Goal: Task Accomplishment & Management: Manage account settings

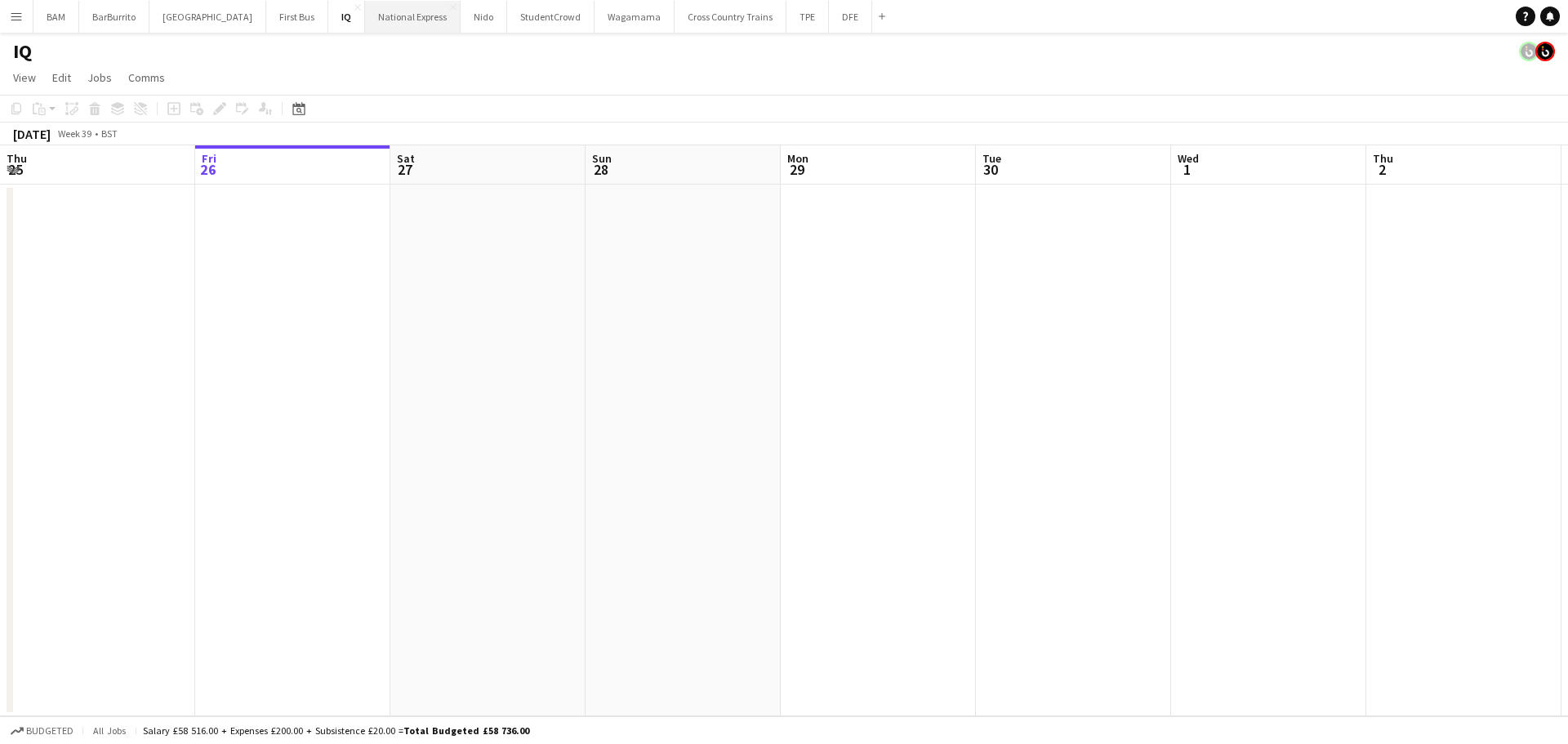
click at [409, 21] on button "National Express Close" at bounding box center [413, 17] width 96 height 32
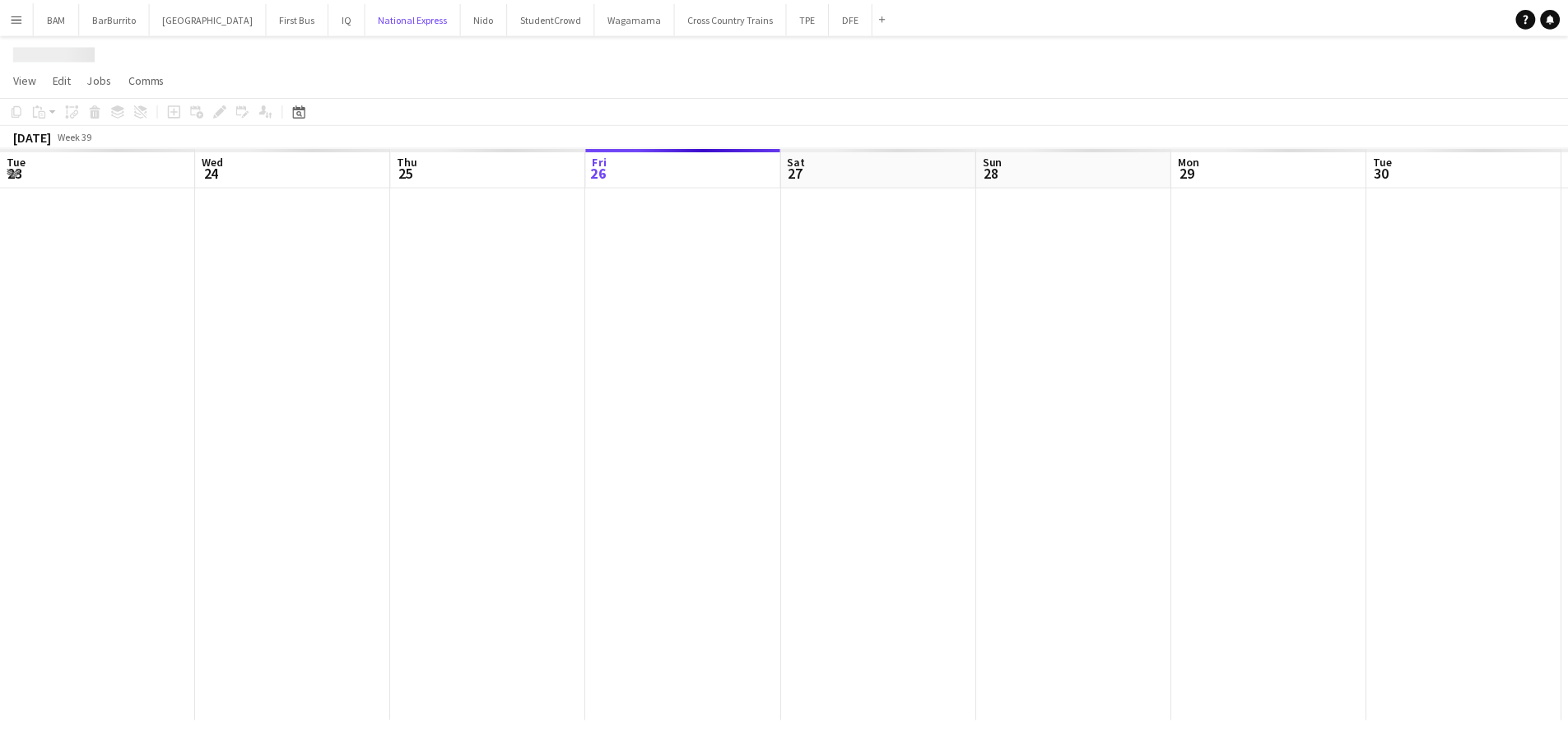
scroll to position [0, 393]
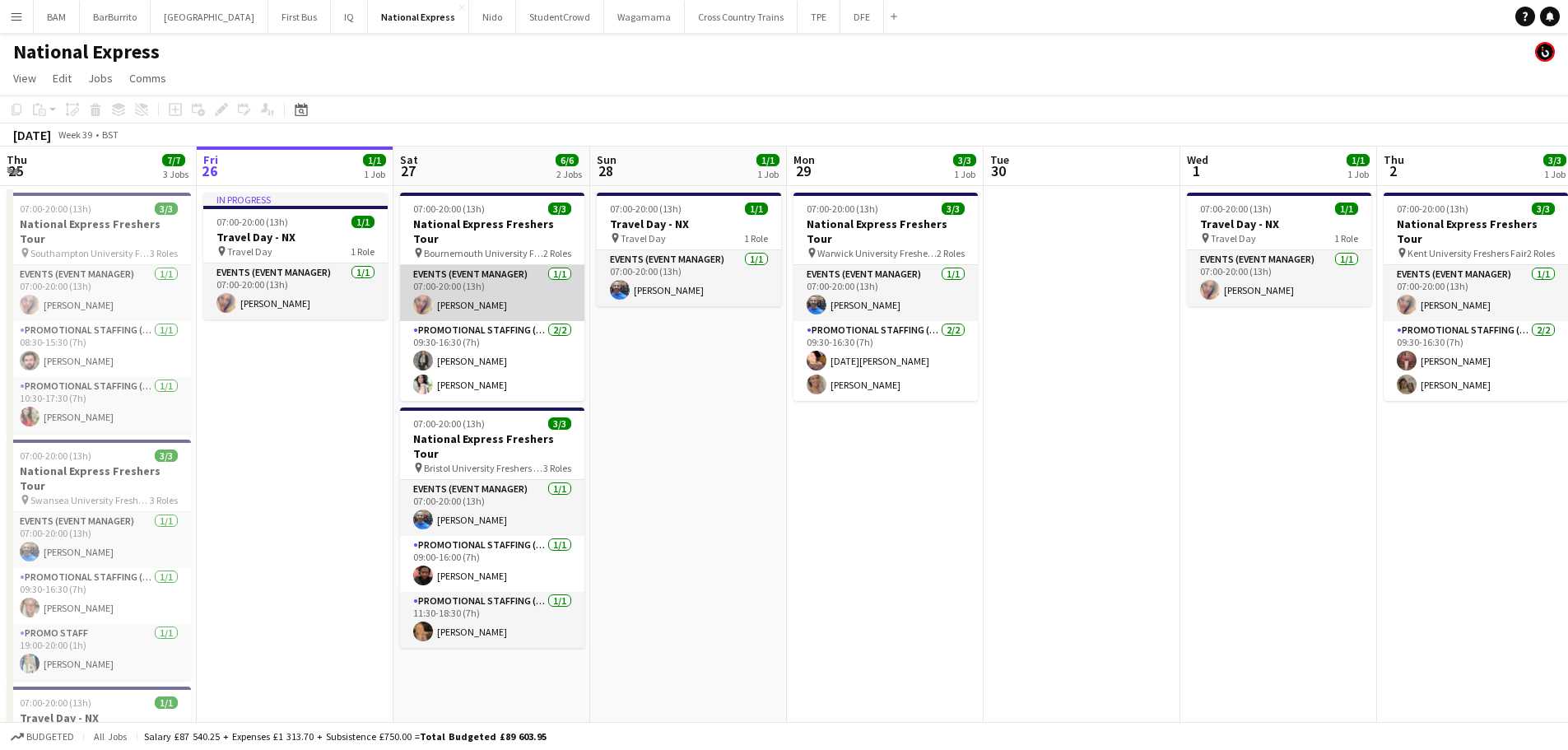
click at [493, 280] on app-card-role "Events (Event Manager) [DATE] 07:00-20:00 (13h) [PERSON_NAME]" at bounding box center [491, 293] width 185 height 56
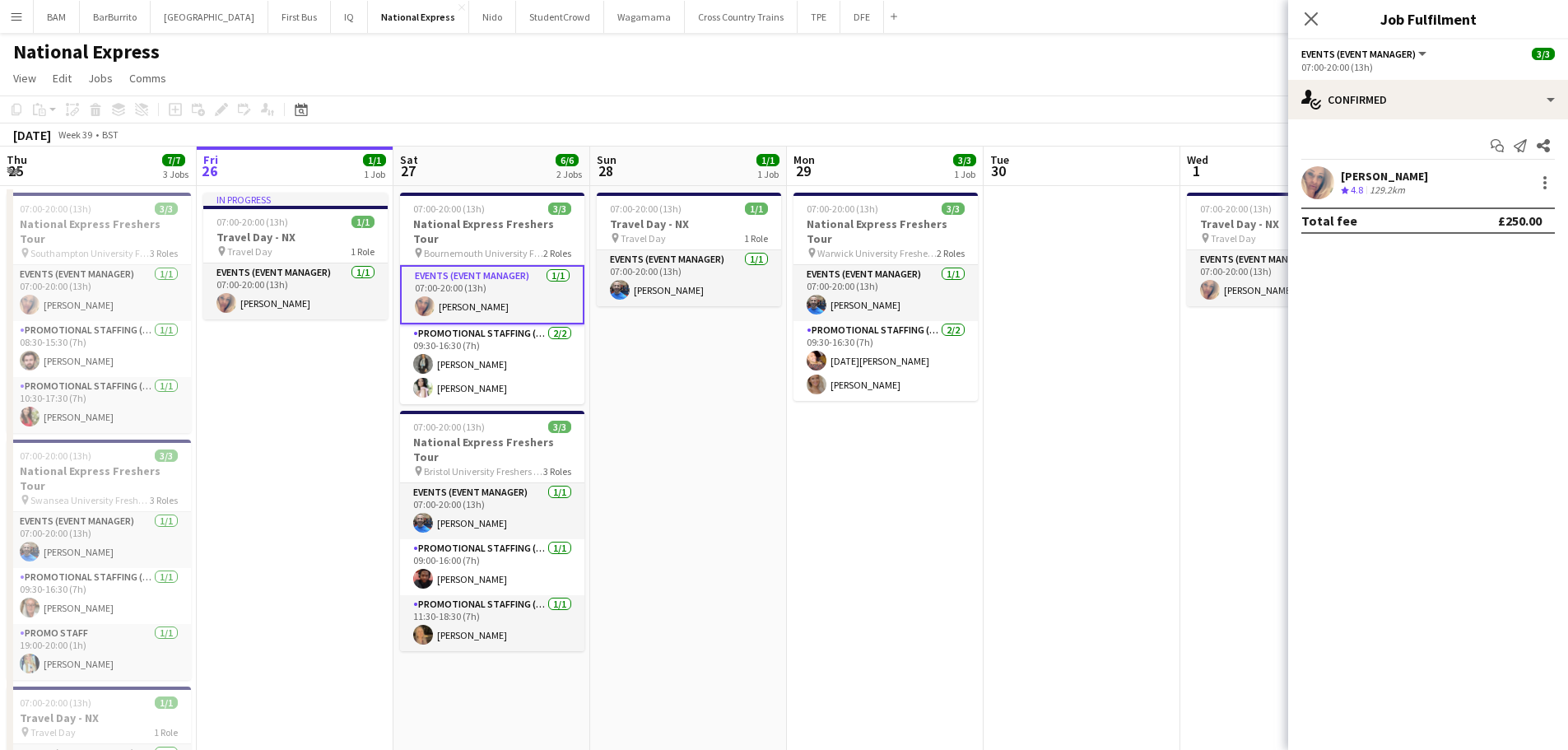
drag, startPoint x: 1386, startPoint y: 178, endPoint x: 1387, endPoint y: 187, distance: 9.1
click at [1386, 179] on div "[PERSON_NAME]" at bounding box center [1384, 176] width 87 height 15
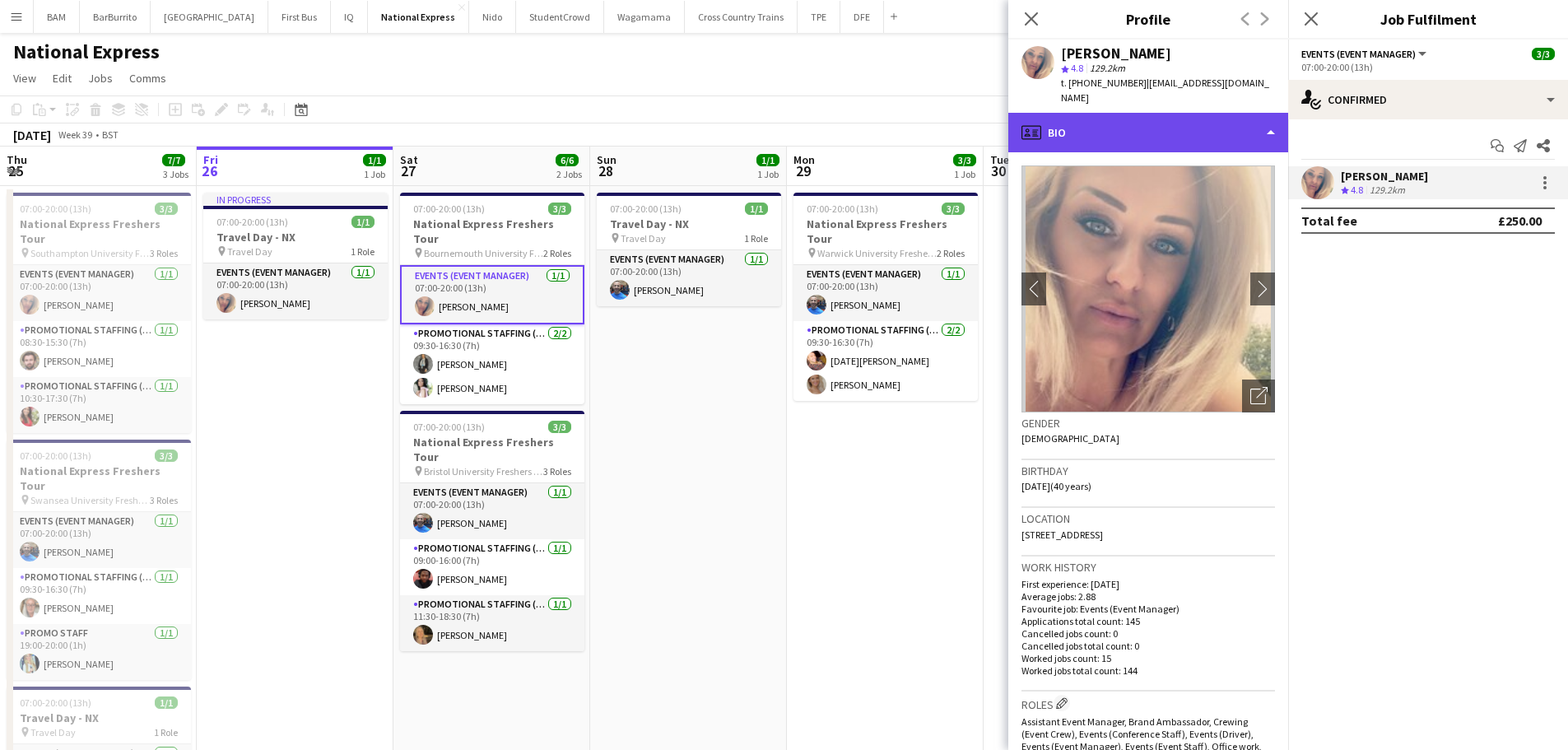
click at [1135, 120] on div "profile Bio" at bounding box center [1148, 133] width 280 height 40
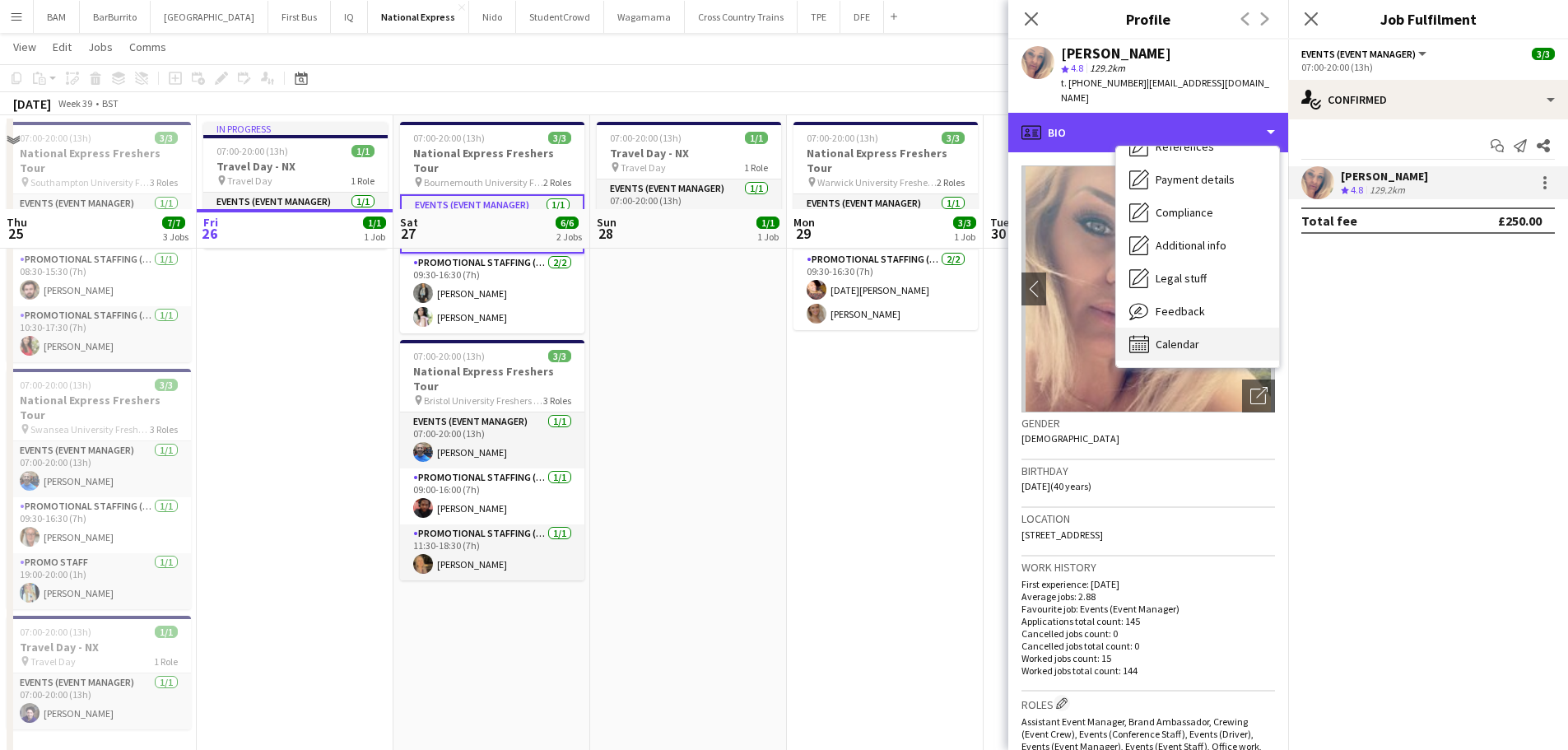
scroll to position [165, 0]
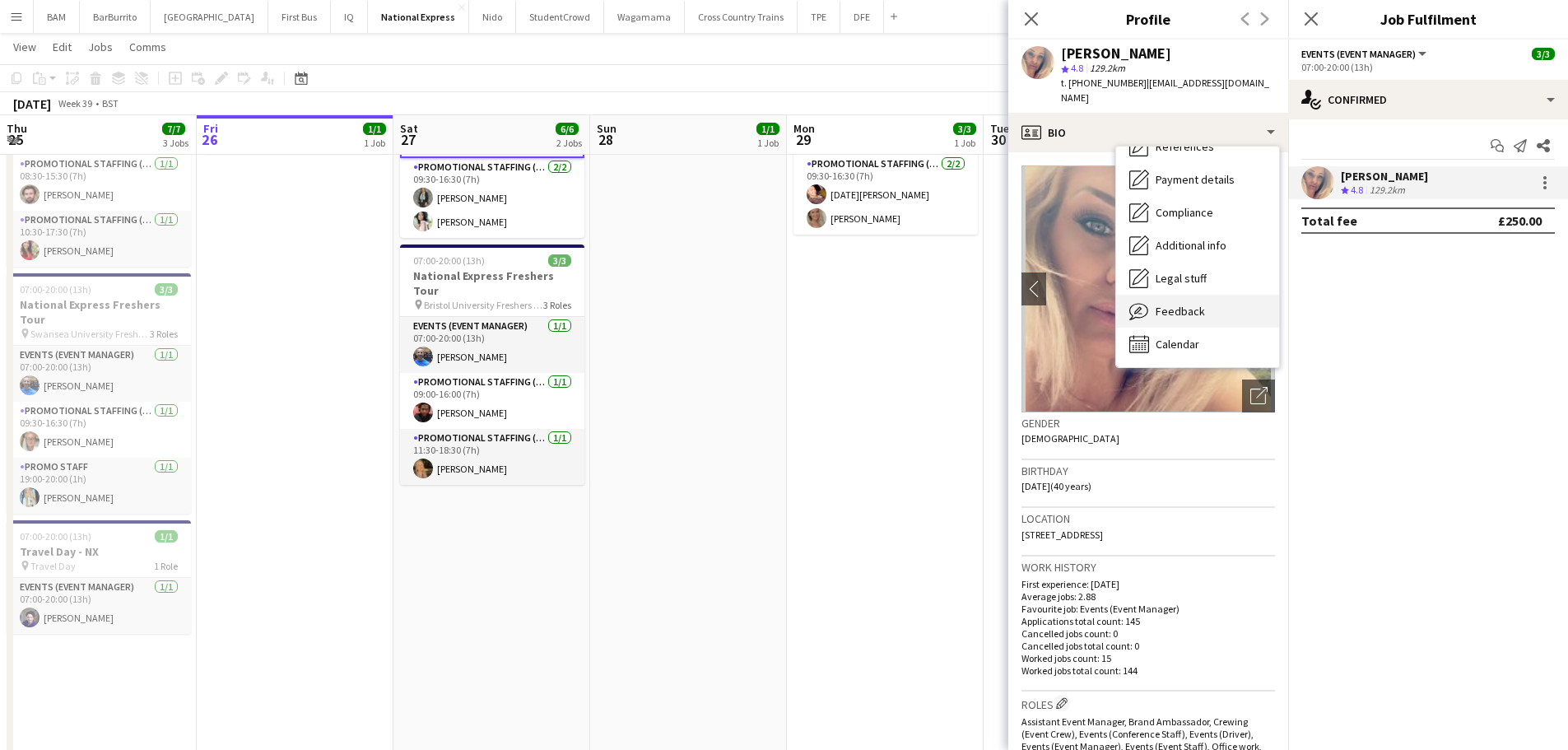
click at [1191, 303] on span "Feedback" at bounding box center [1179, 311] width 49 height 15
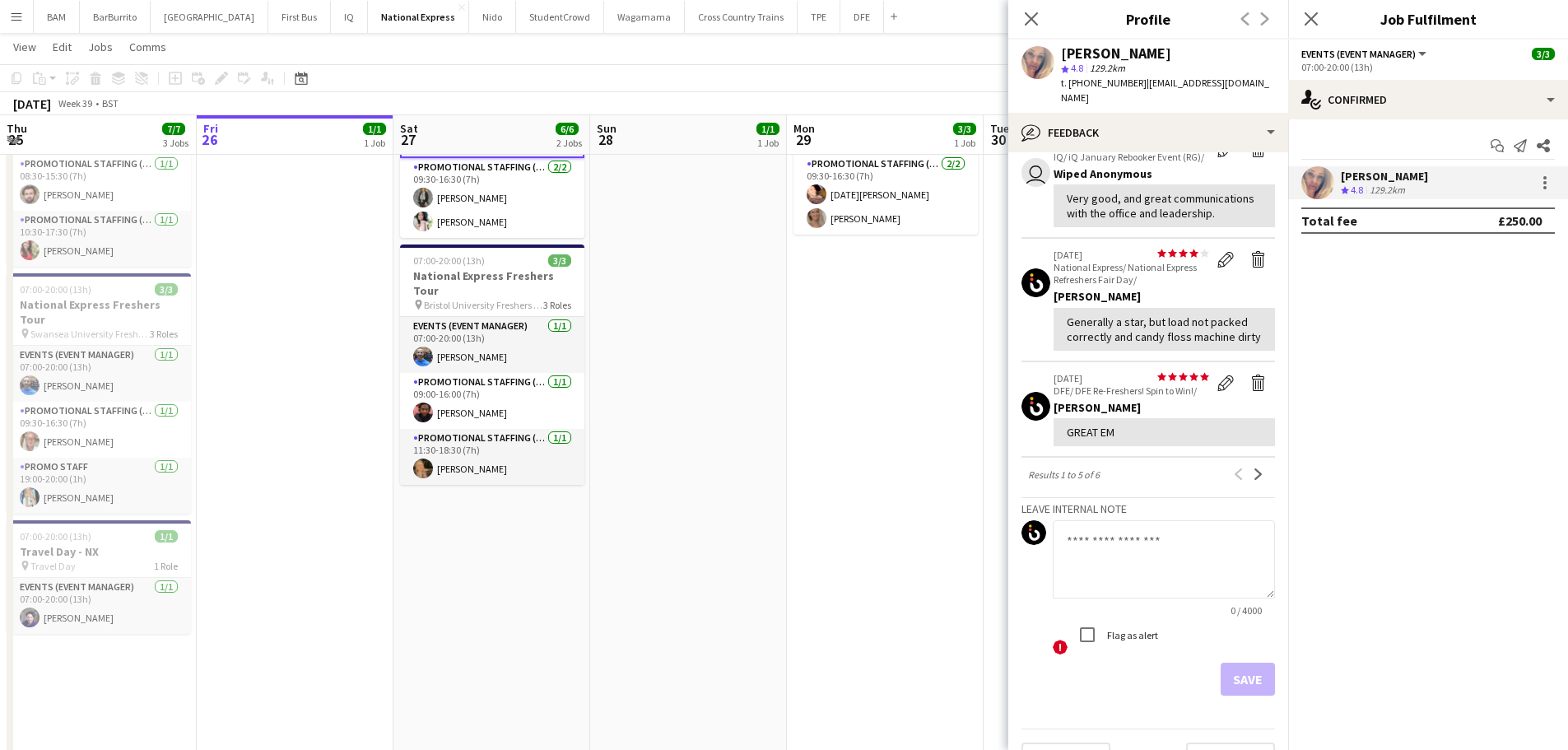
scroll to position [329, 0]
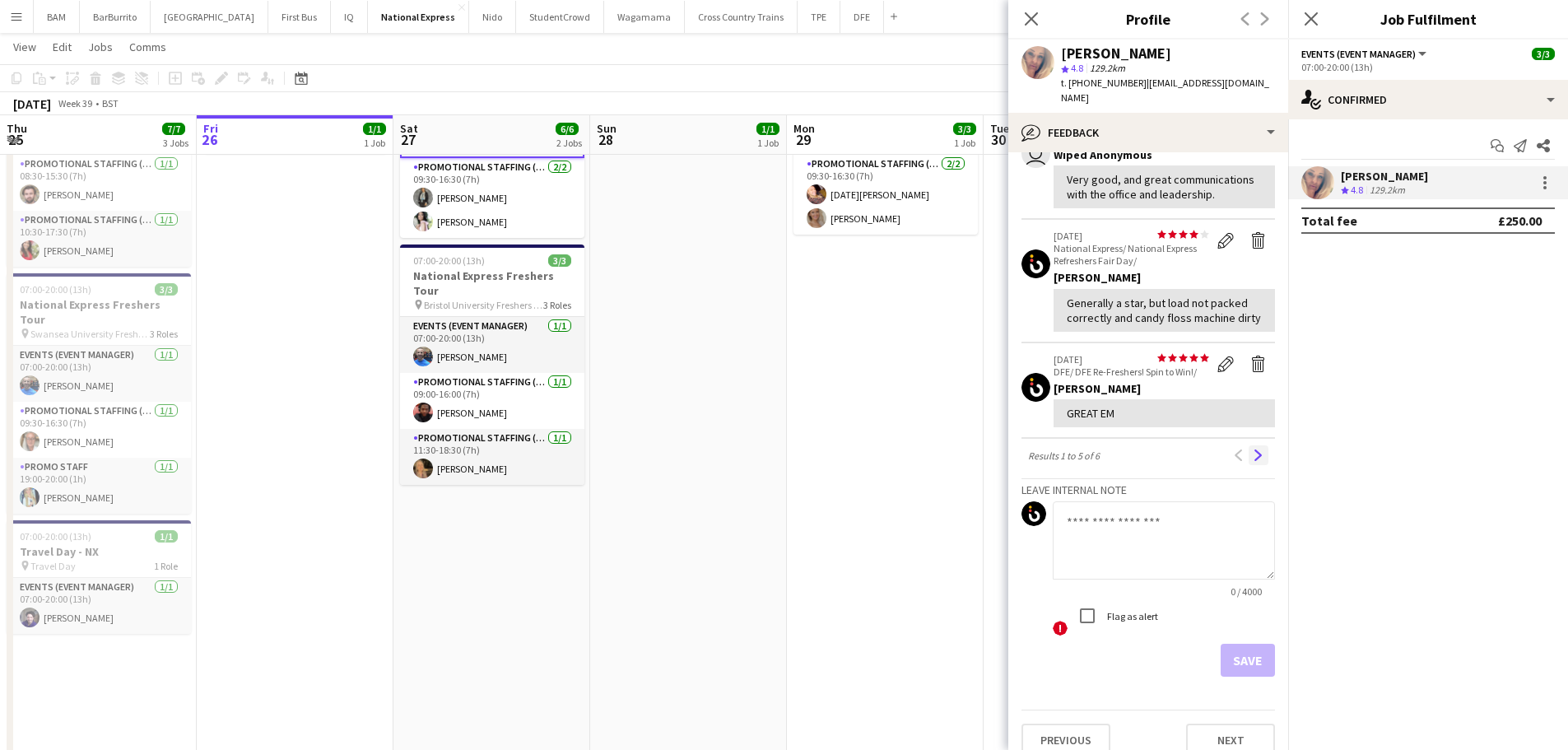
click at [1248, 464] on button "Next" at bounding box center [1257, 454] width 19 height 19
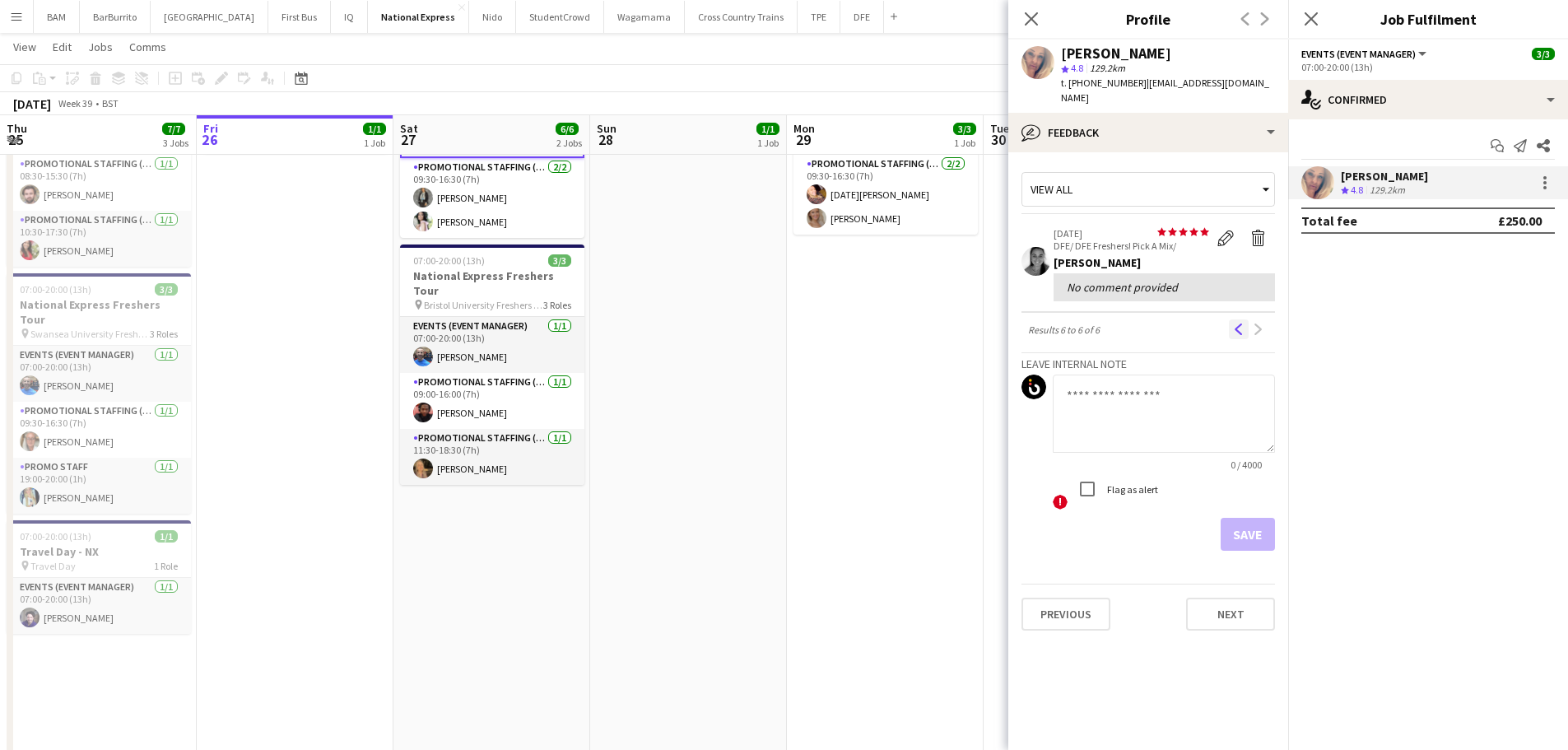
click at [1247, 319] on button "Previous" at bounding box center [1238, 328] width 19 height 19
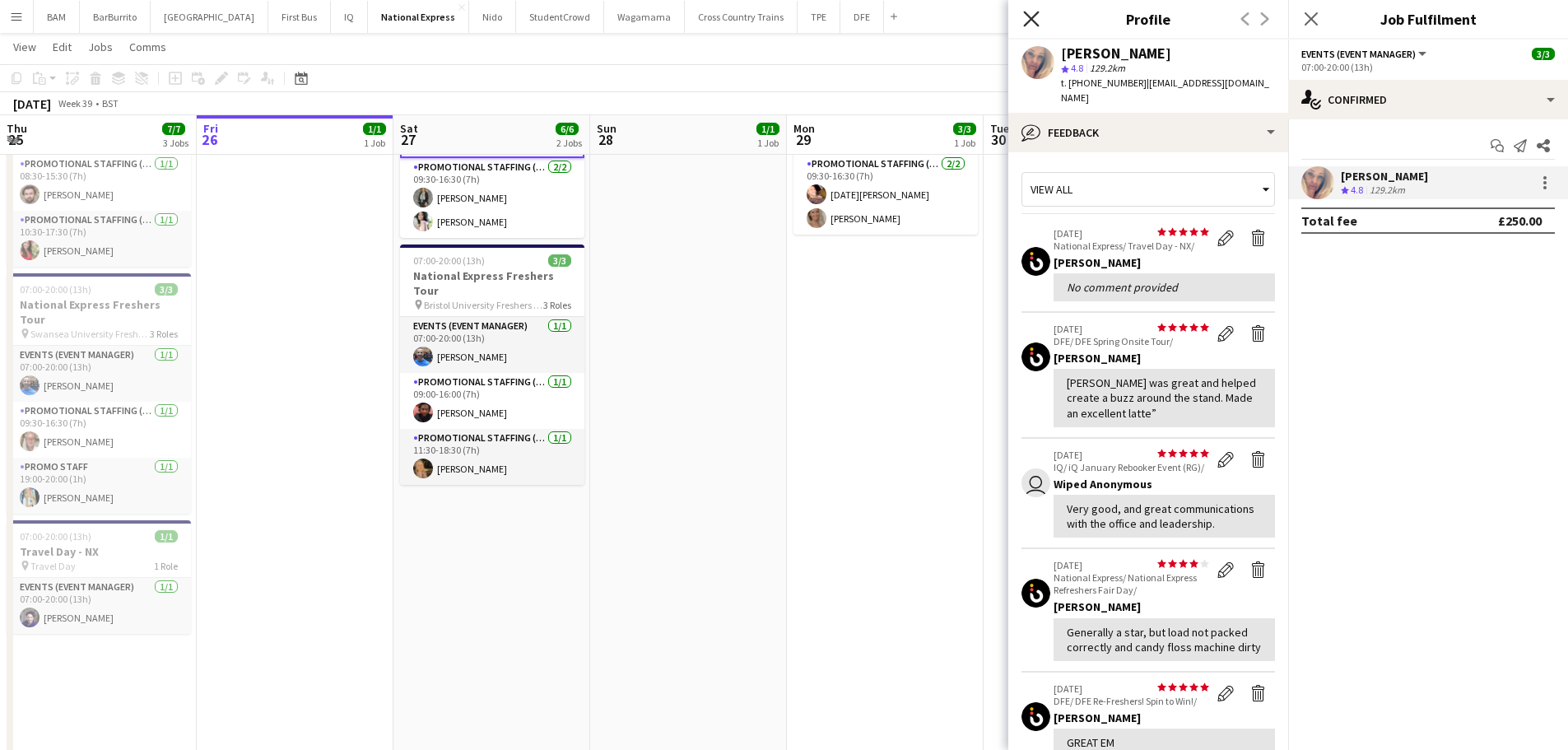
click at [1029, 22] on icon "Close pop-in" at bounding box center [1030, 19] width 16 height 16
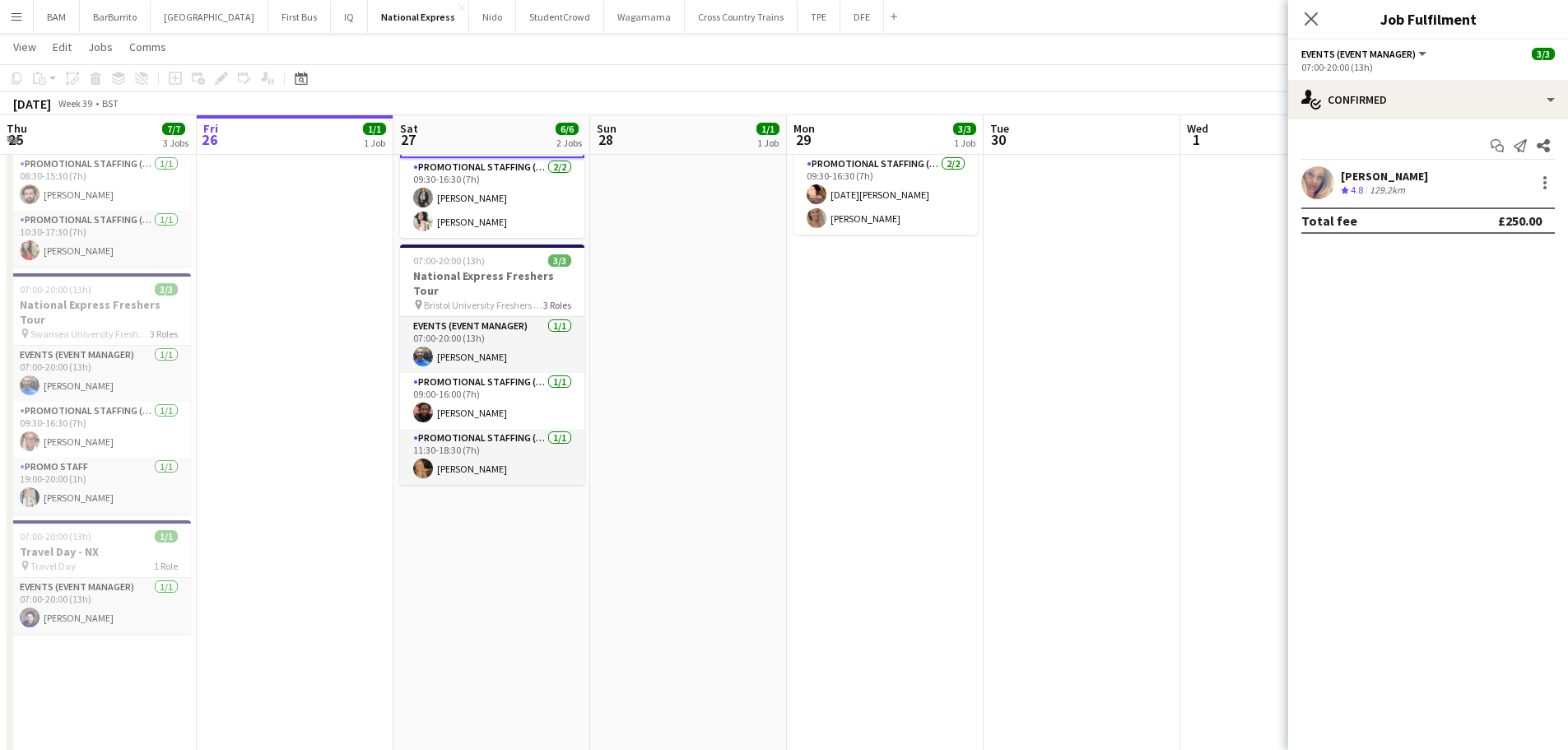
click at [666, 125] on app-board-header-date "Sun 28 1/1 1 Job" at bounding box center [688, 134] width 197 height 40
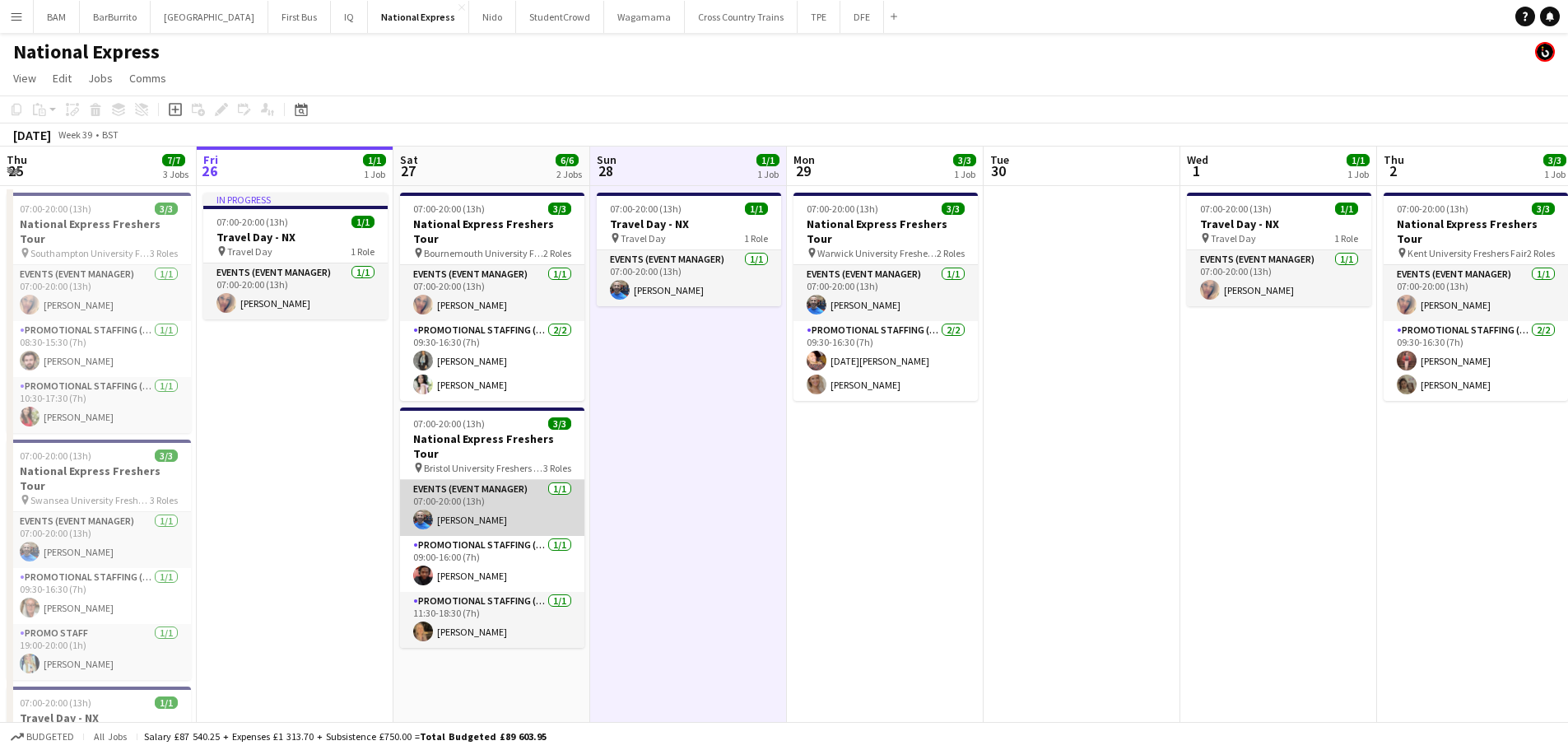
click at [486, 489] on app-card-role "Events (Event Manager) [DATE] 07:00-20:00 (13h) [PERSON_NAME]" at bounding box center [491, 507] width 185 height 56
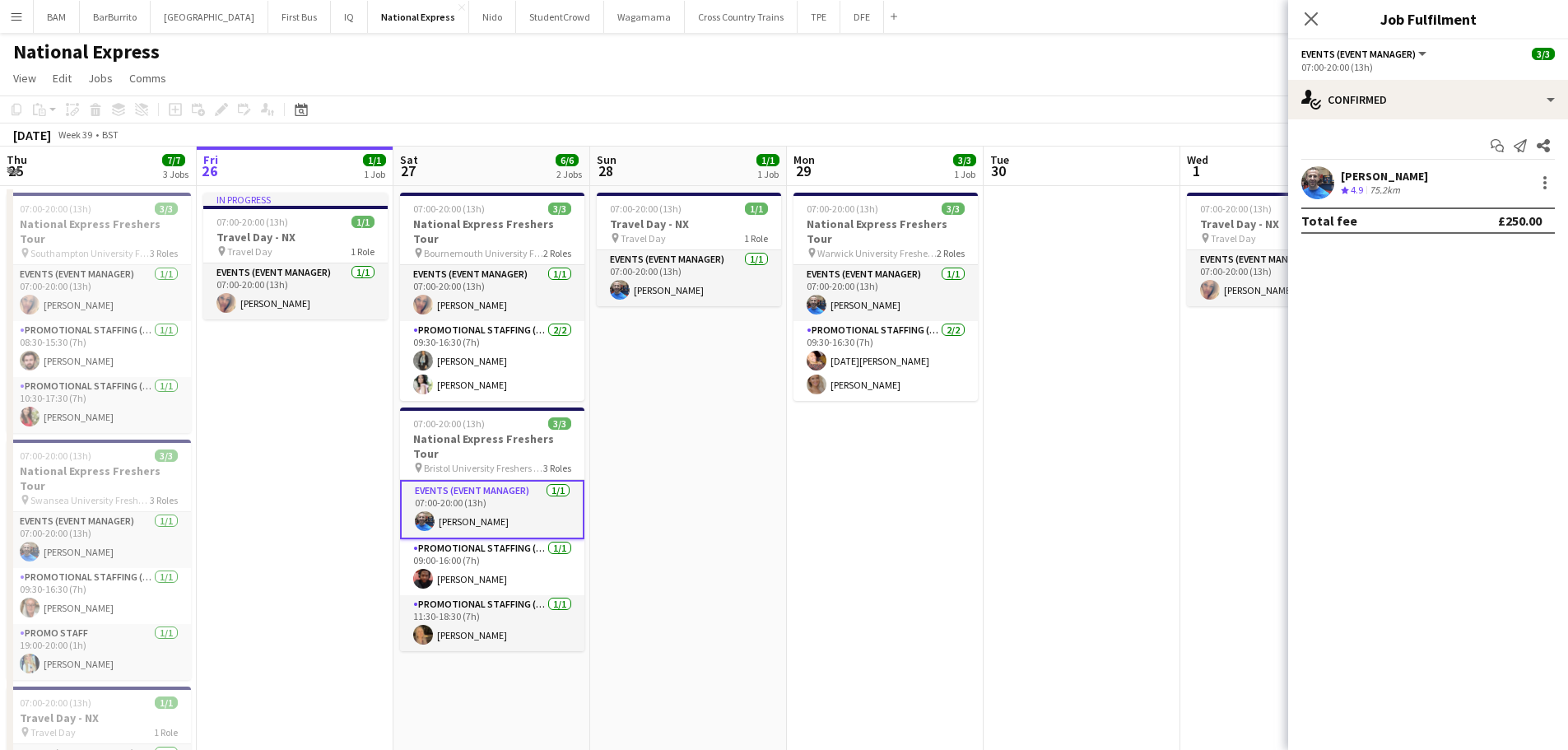
click at [1373, 179] on div "[PERSON_NAME]" at bounding box center [1384, 176] width 87 height 15
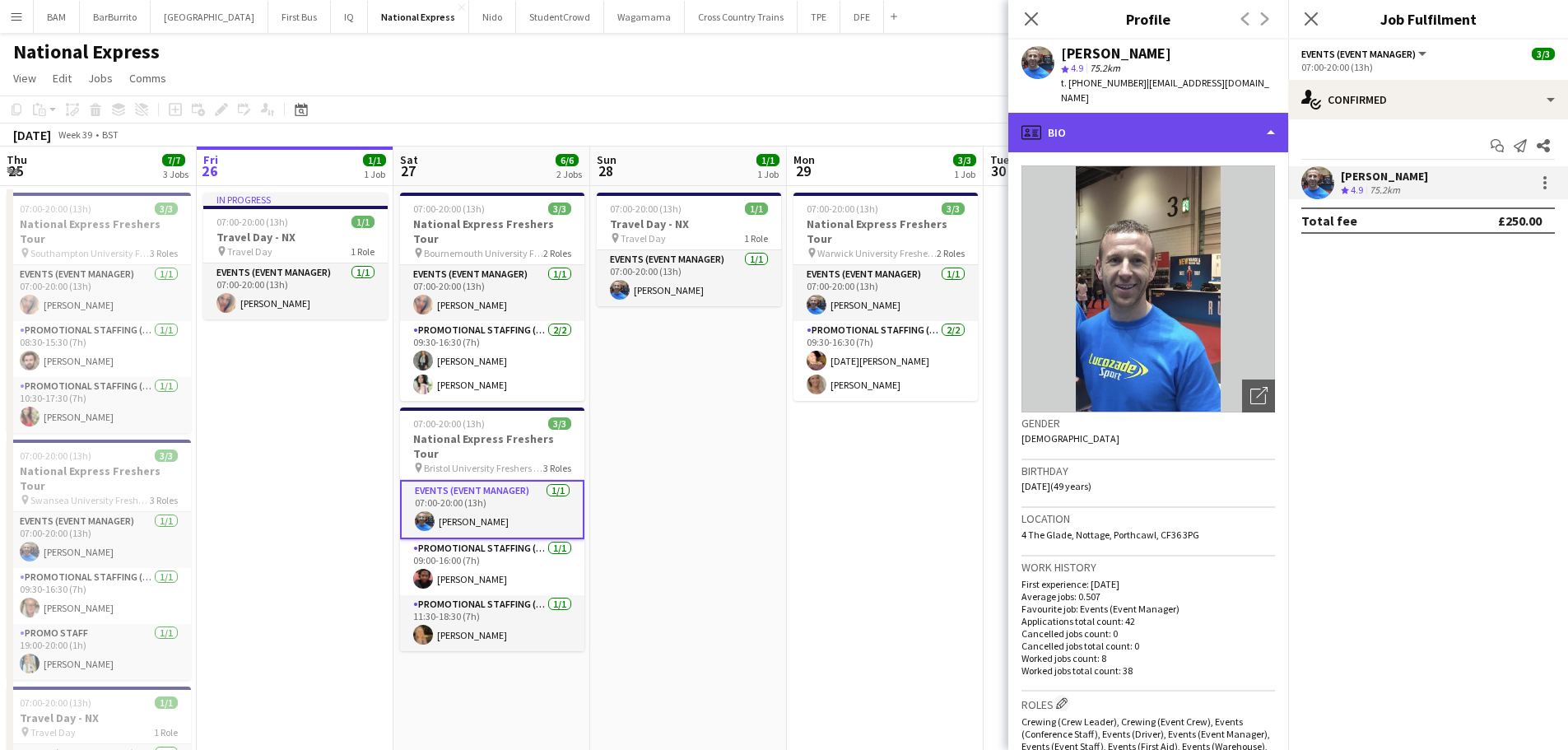
click at [1192, 113] on div "profile Bio" at bounding box center [1148, 133] width 280 height 40
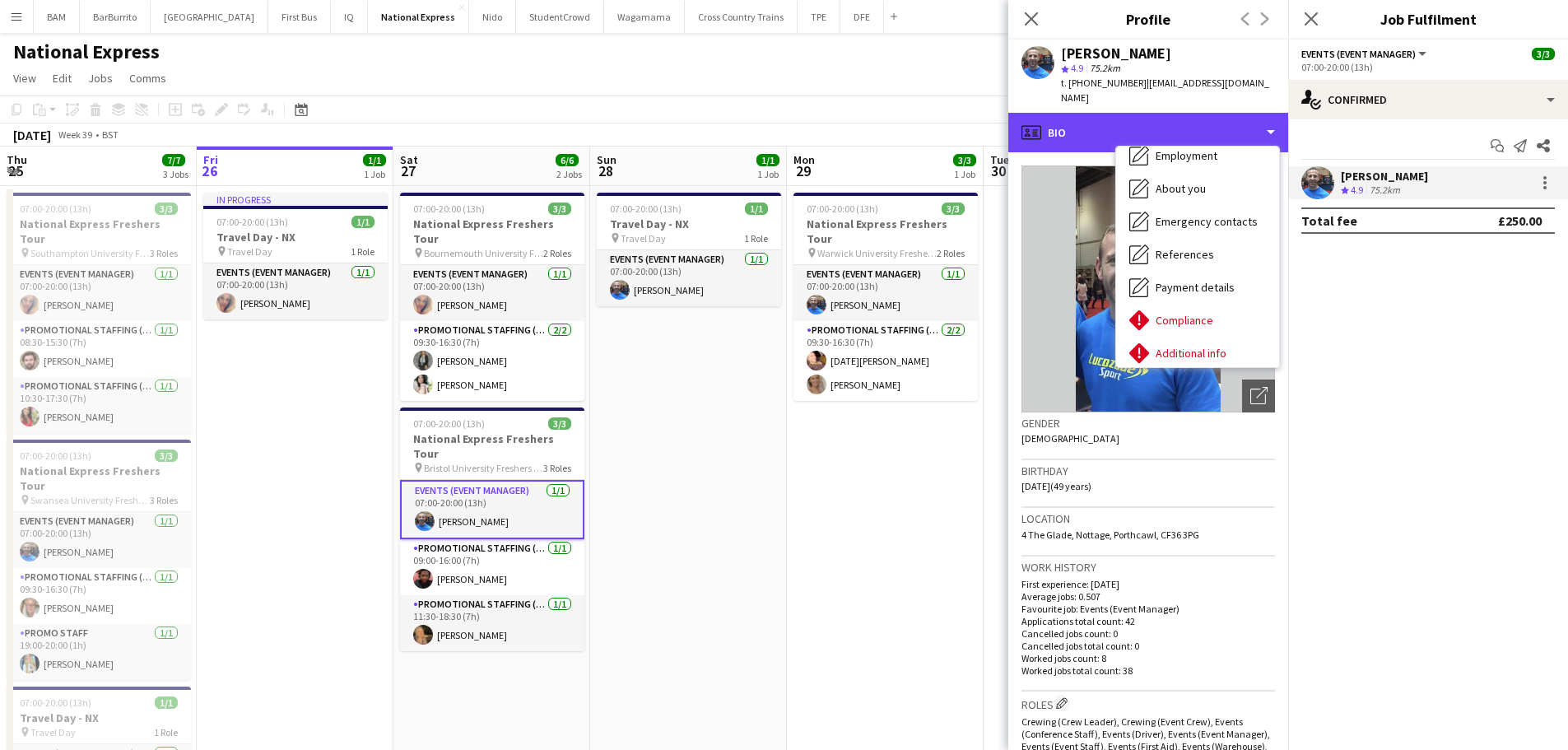
scroll to position [187, 0]
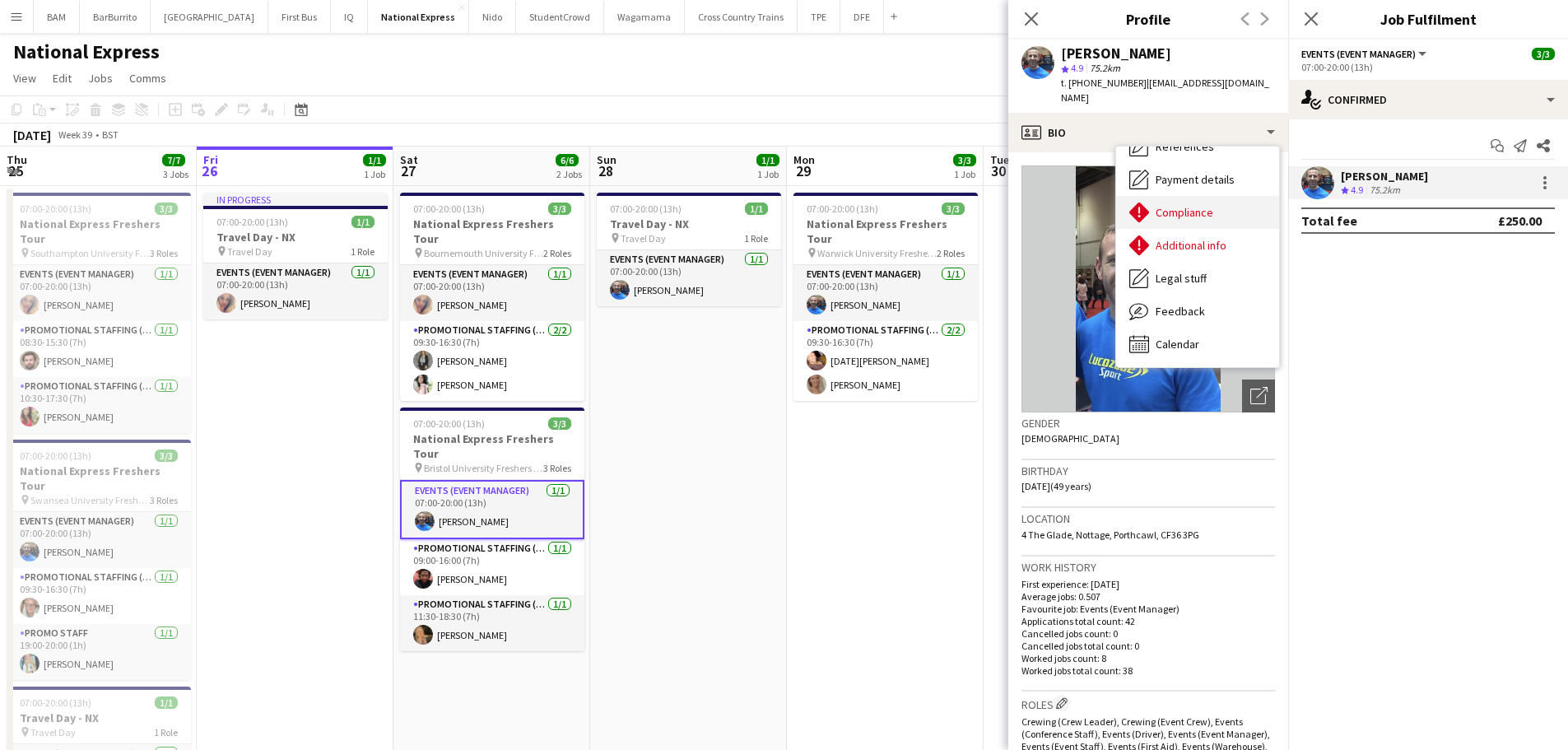
click at [1201, 208] on div "Compliance Compliance" at bounding box center [1197, 212] width 163 height 33
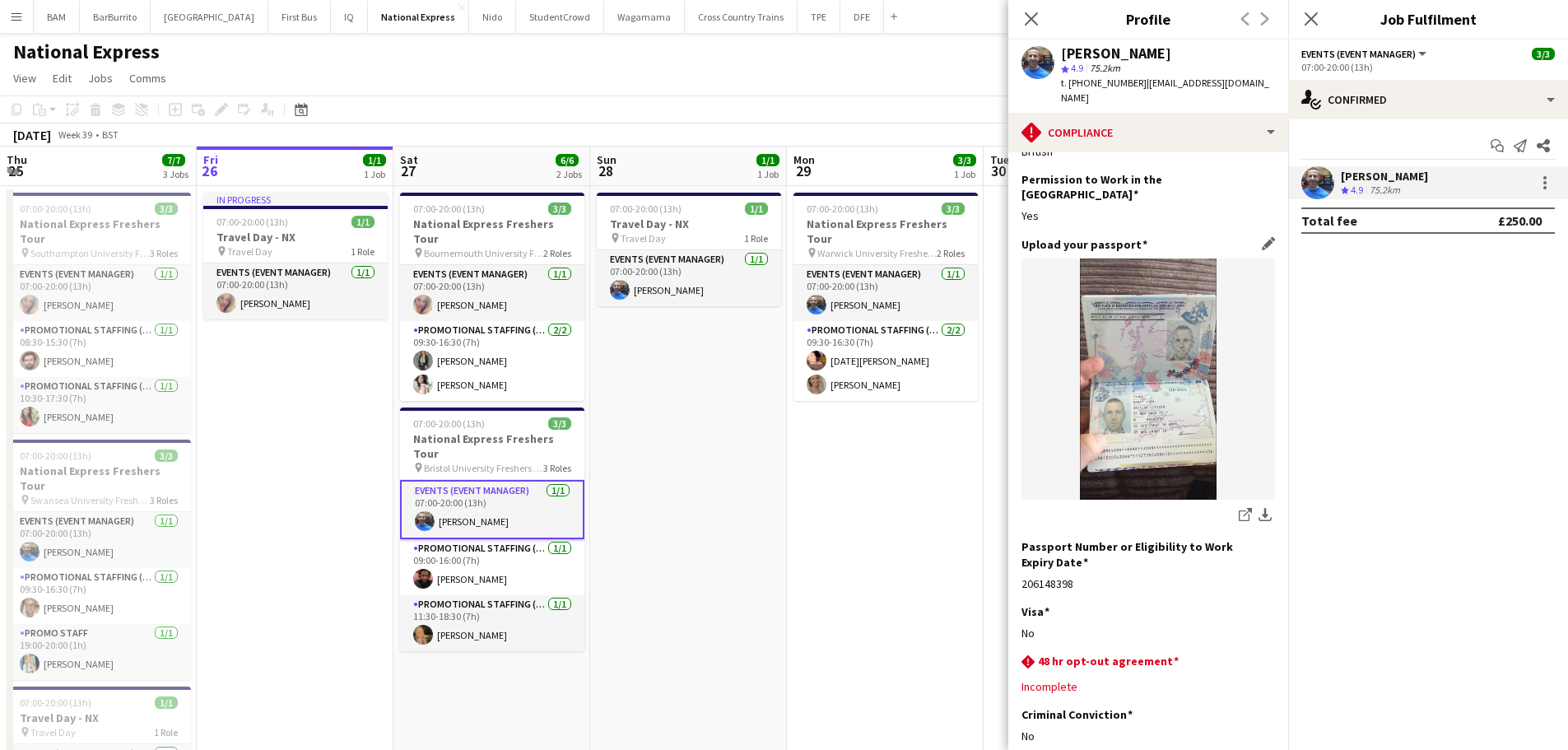
scroll to position [83, 0]
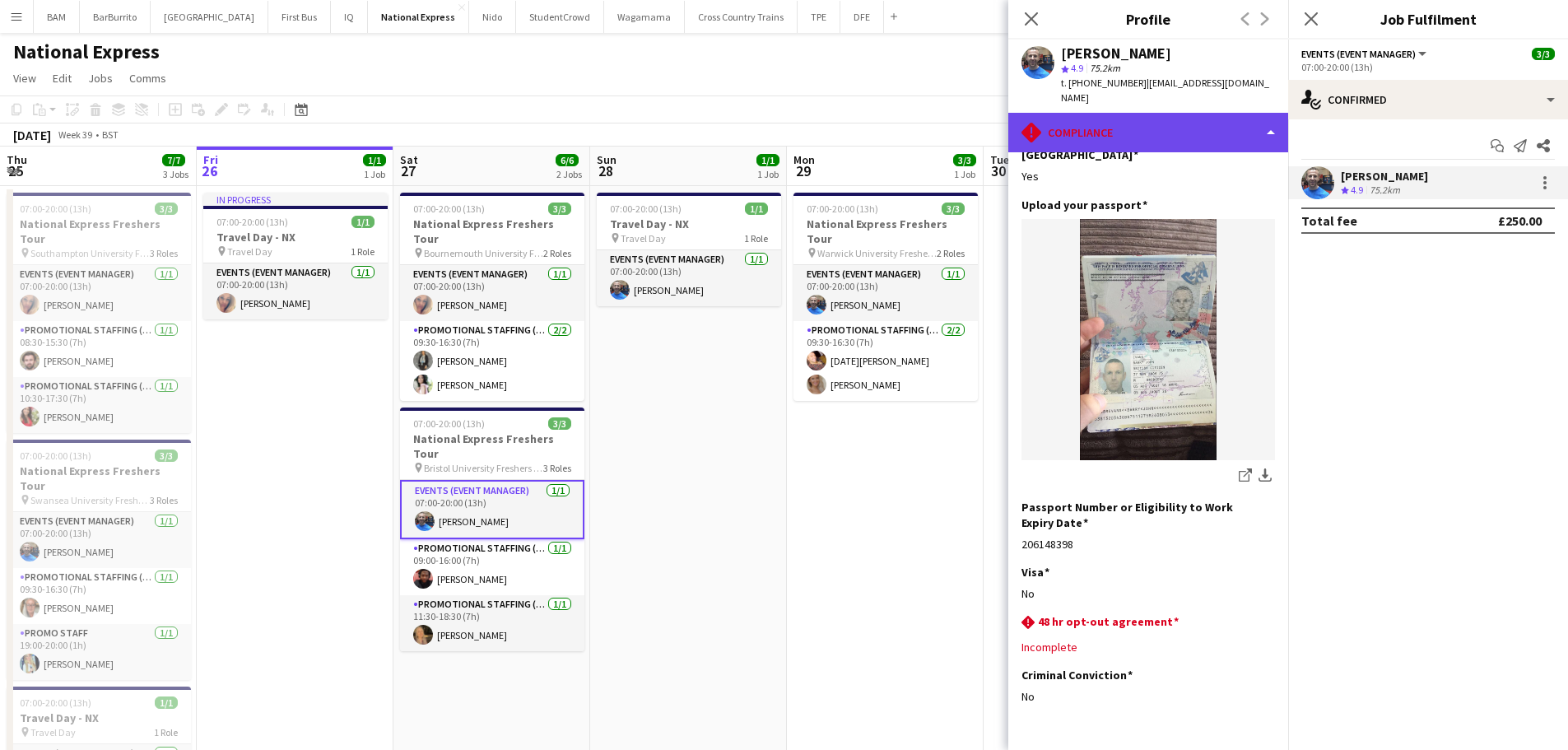
click at [1146, 121] on div "rhombus-alert Compliance" at bounding box center [1148, 133] width 280 height 40
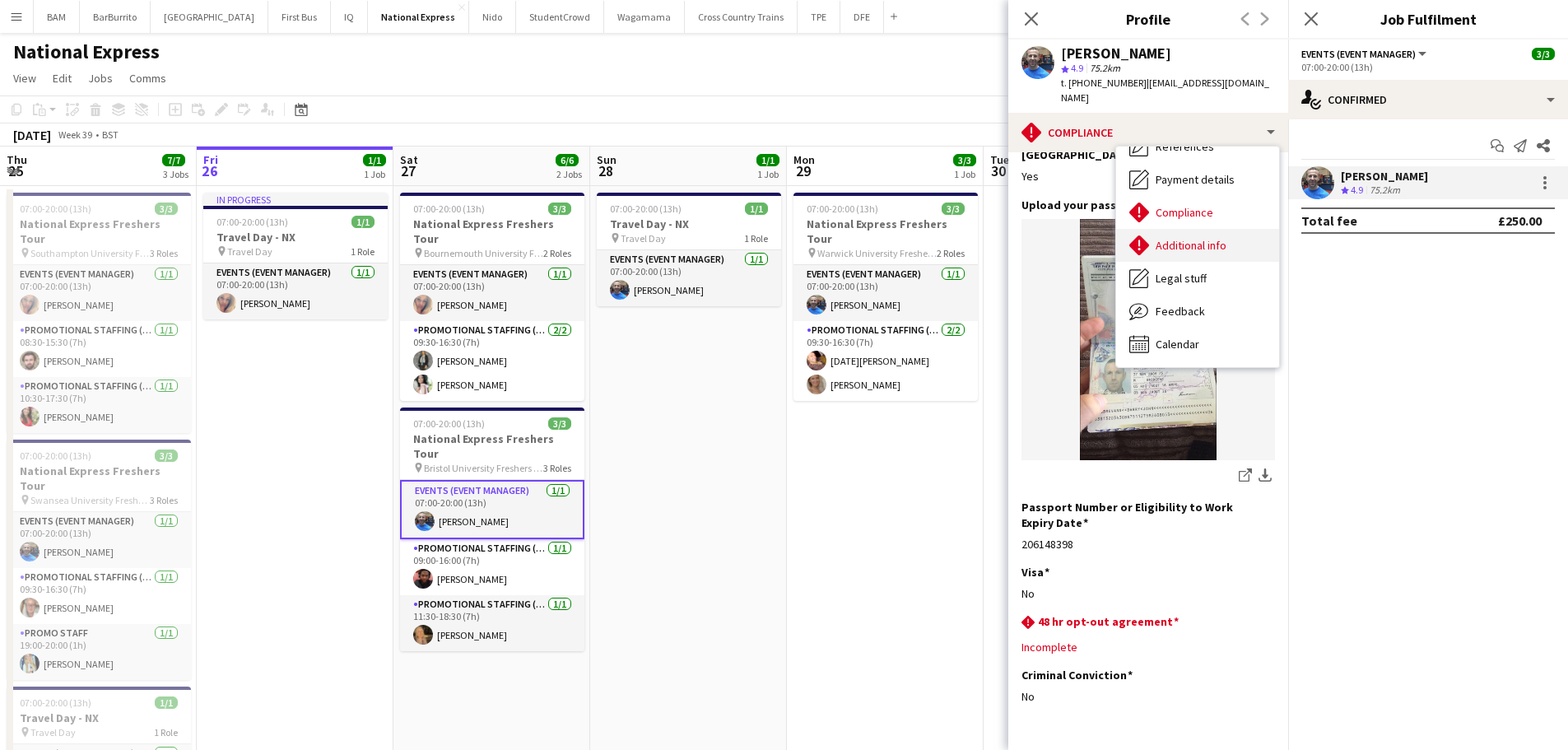
click at [1191, 237] on span "Additional info" at bounding box center [1191, 245] width 70 height 15
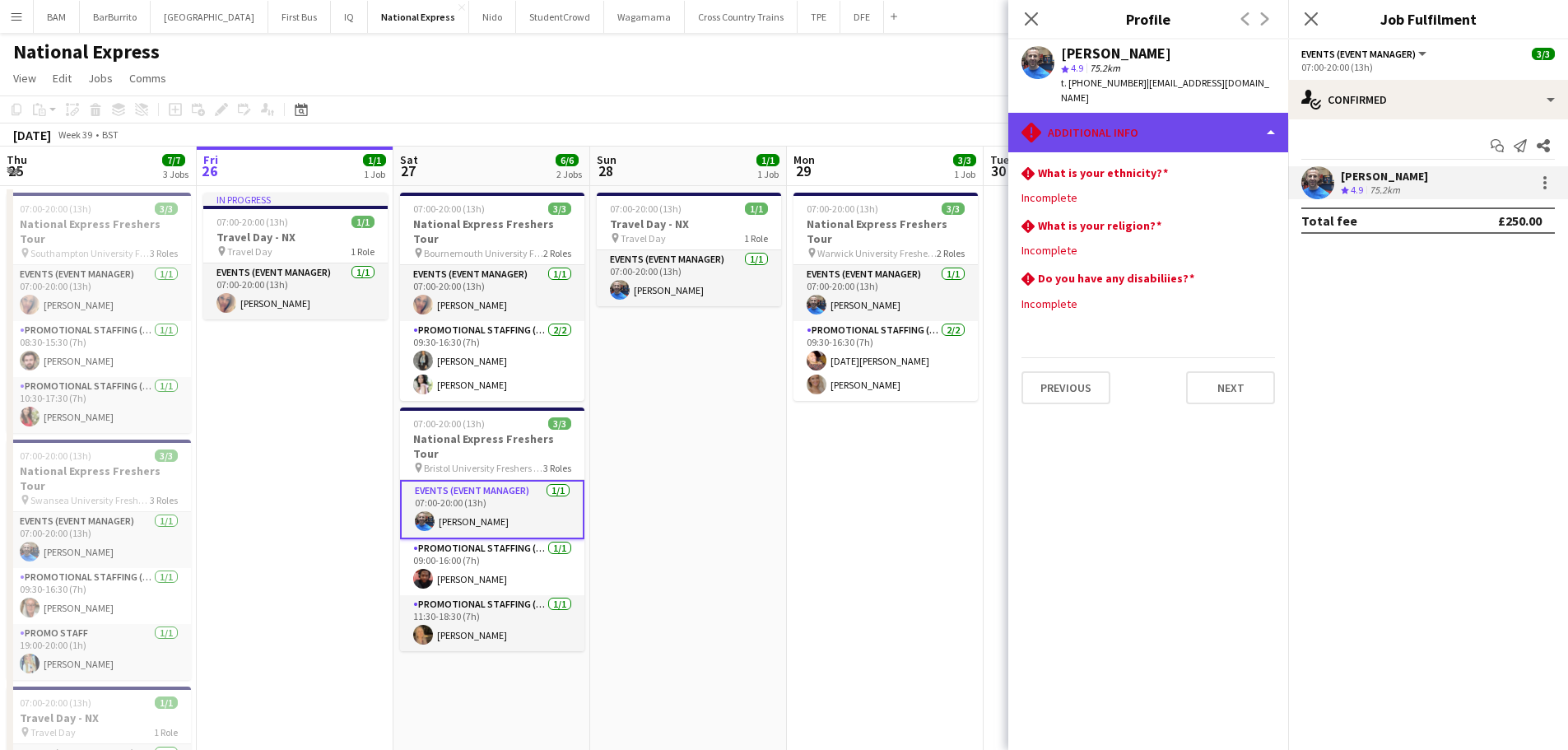
click at [1159, 121] on div "rhombus-alert Additional info" at bounding box center [1148, 133] width 280 height 40
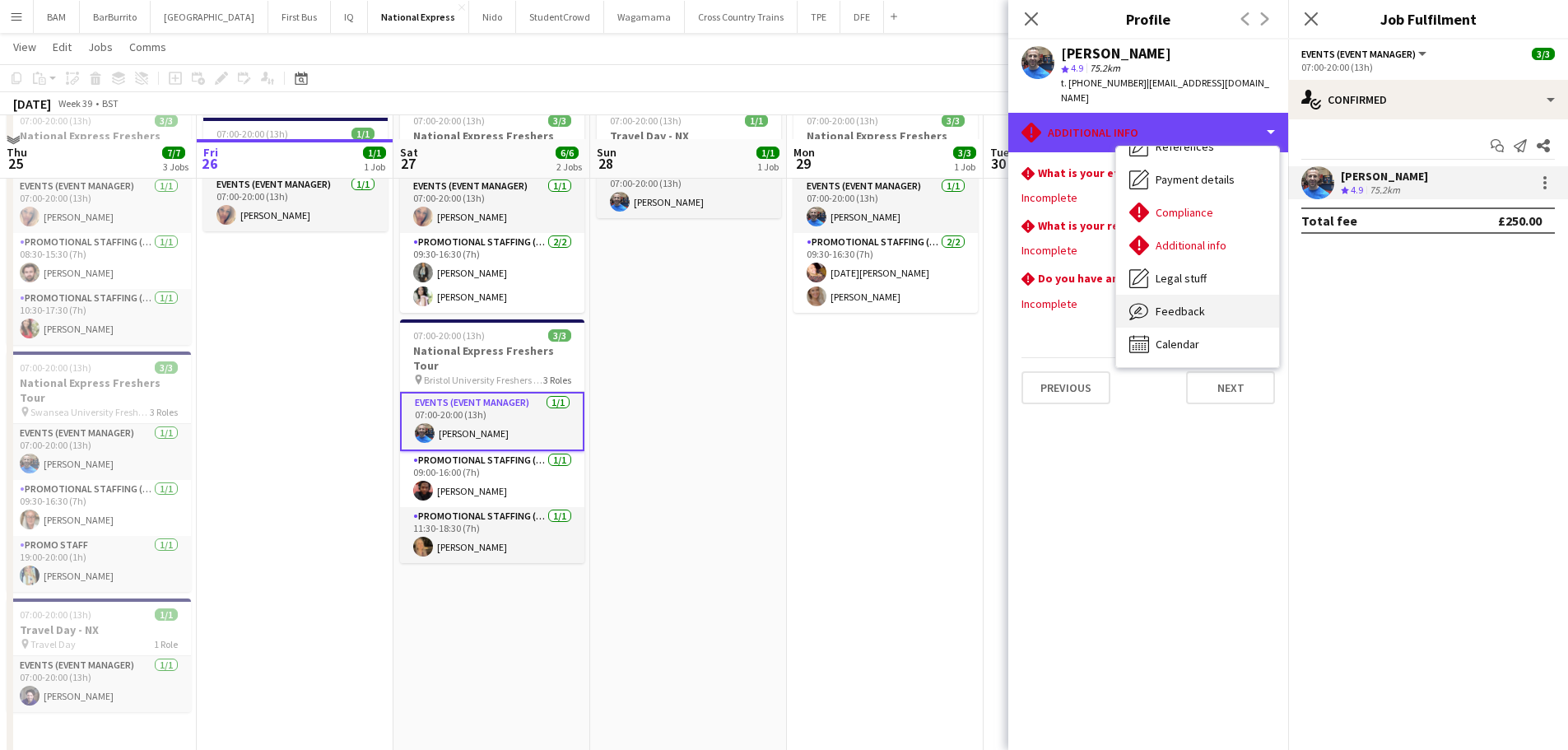
scroll to position [165, 0]
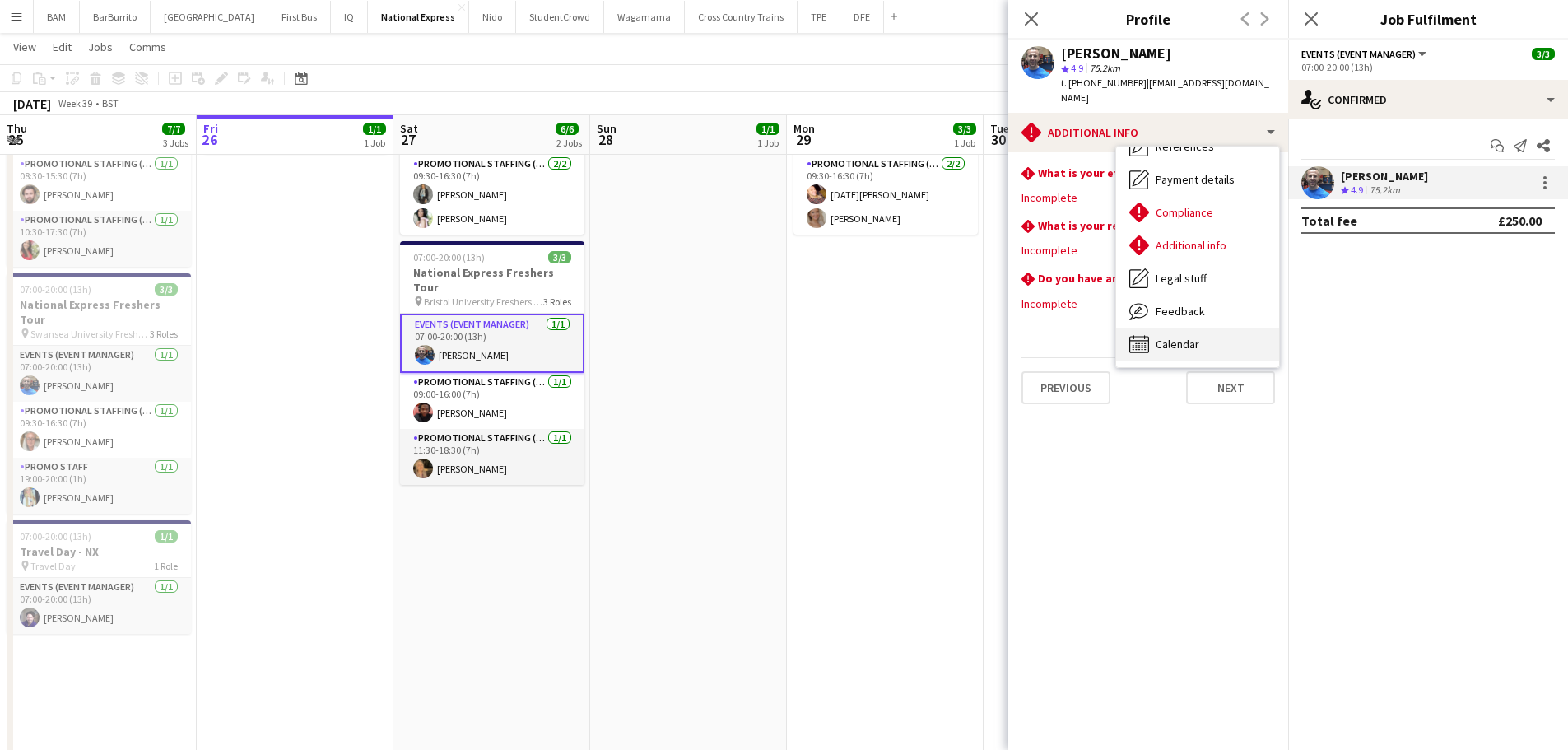
click at [1196, 337] on div "Calendar Calendar" at bounding box center [1197, 344] width 163 height 33
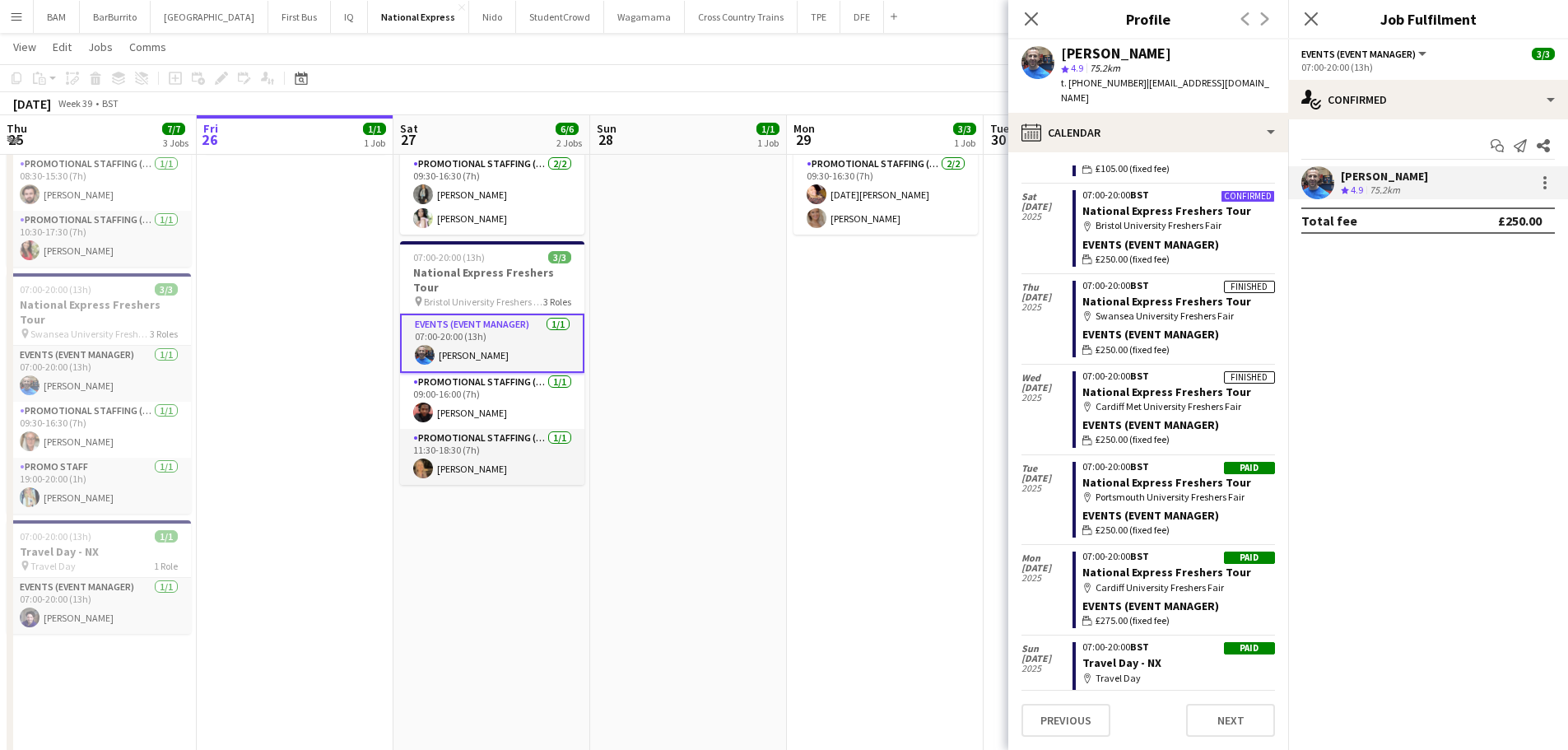
scroll to position [247, 0]
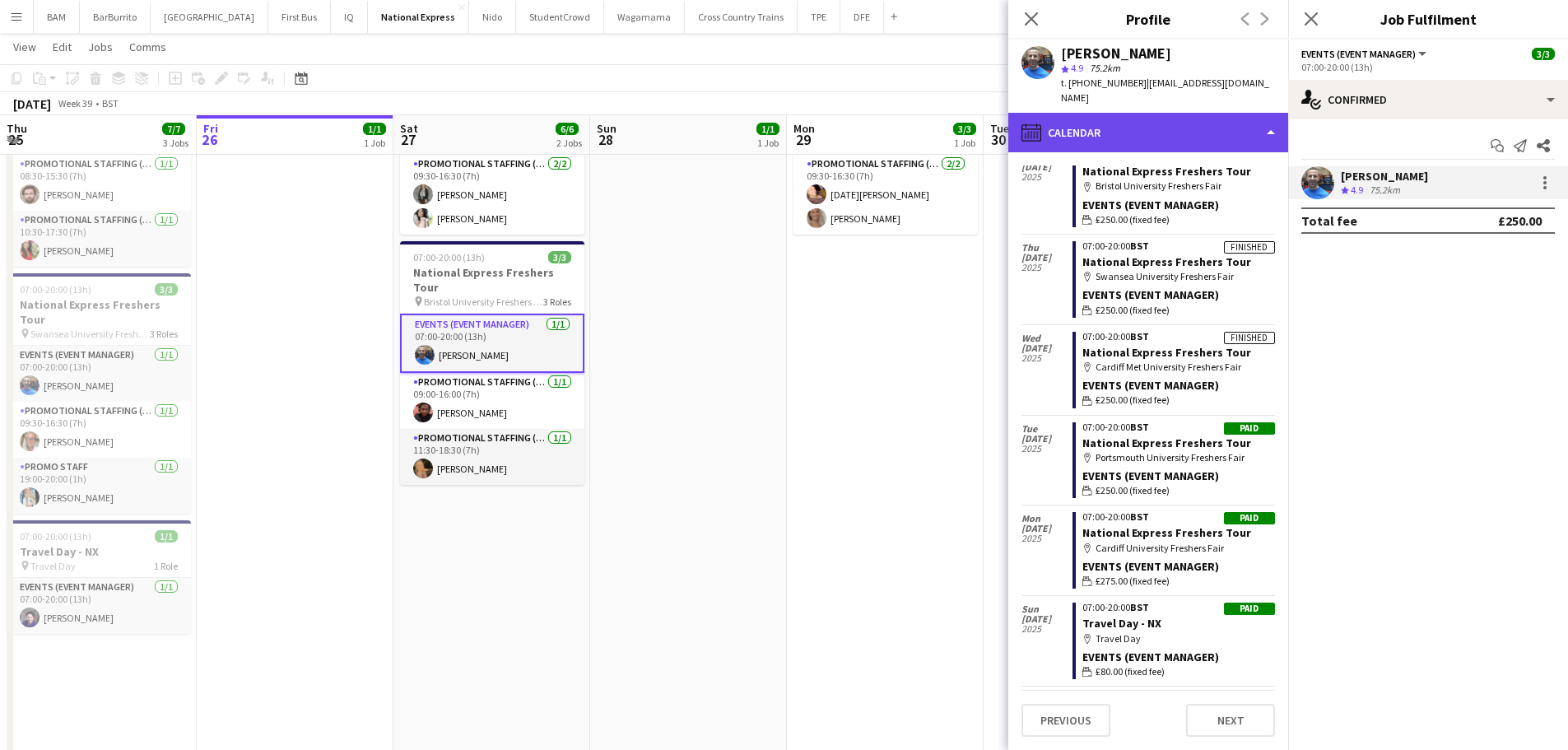
click at [1130, 127] on div "calendar-full Calendar" at bounding box center [1148, 133] width 280 height 40
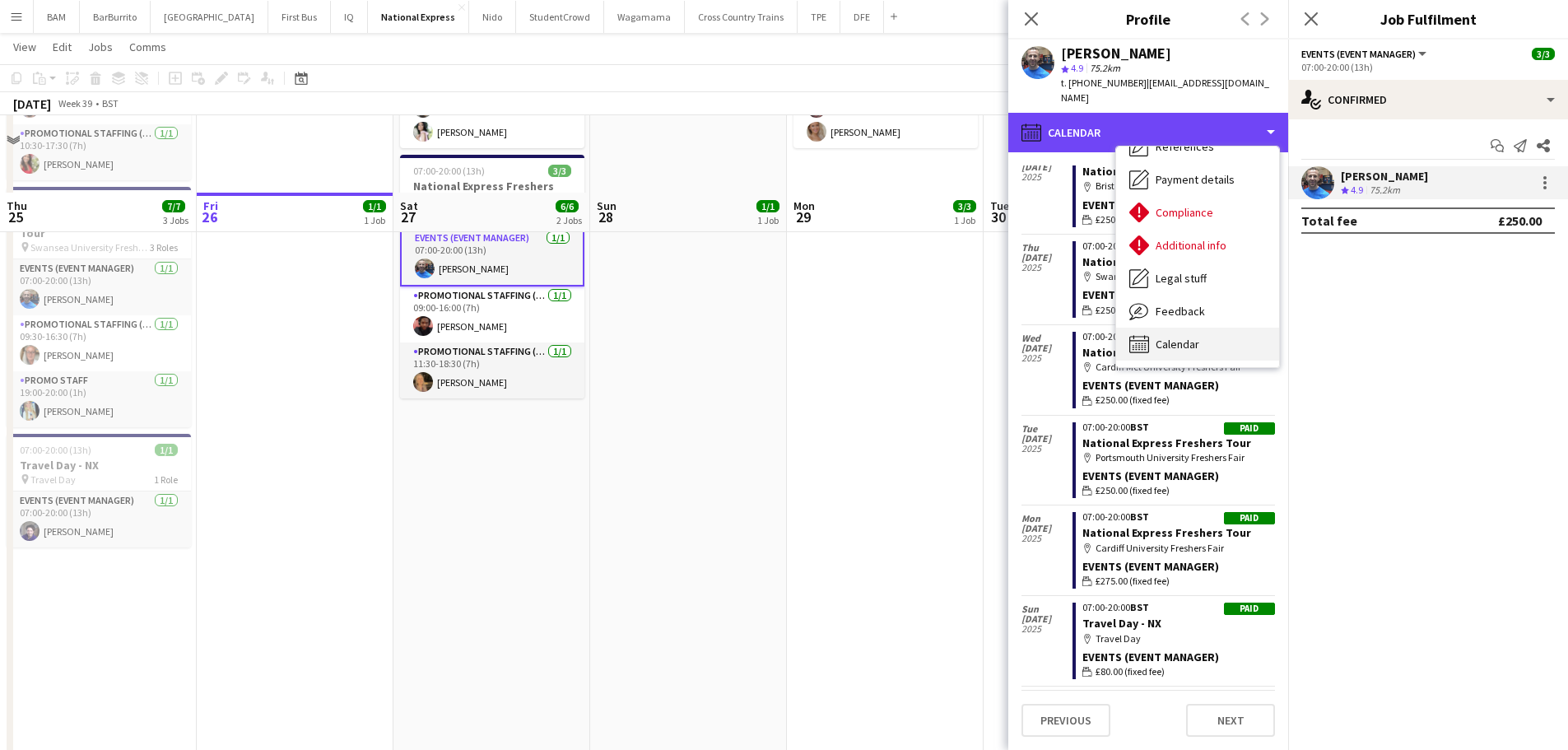
scroll to position [329, 0]
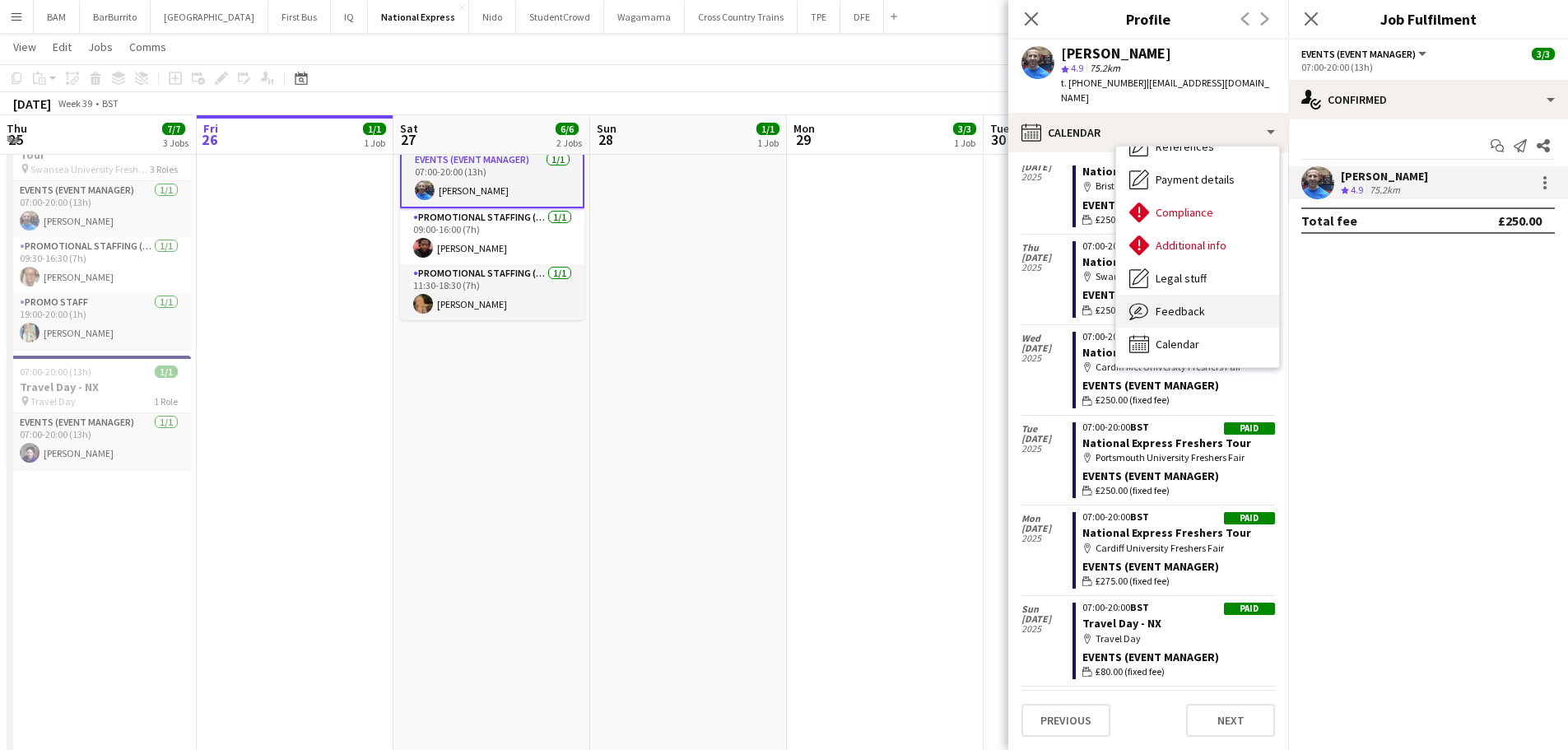
click at [1204, 295] on div "Feedback Feedback" at bounding box center [1197, 311] width 163 height 33
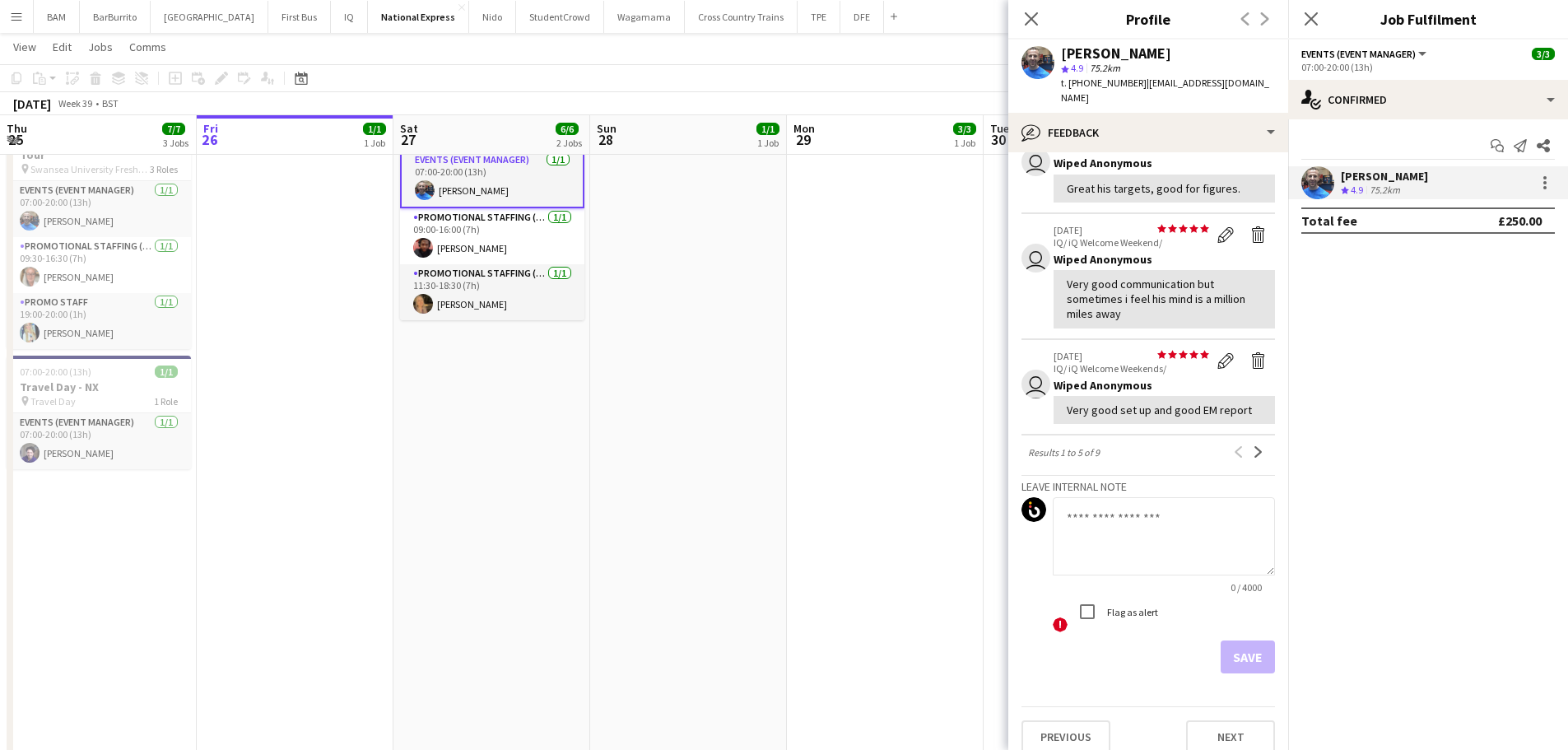
scroll to position [366, 0]
click at [1248, 441] on button "Next" at bounding box center [1257, 451] width 19 height 19
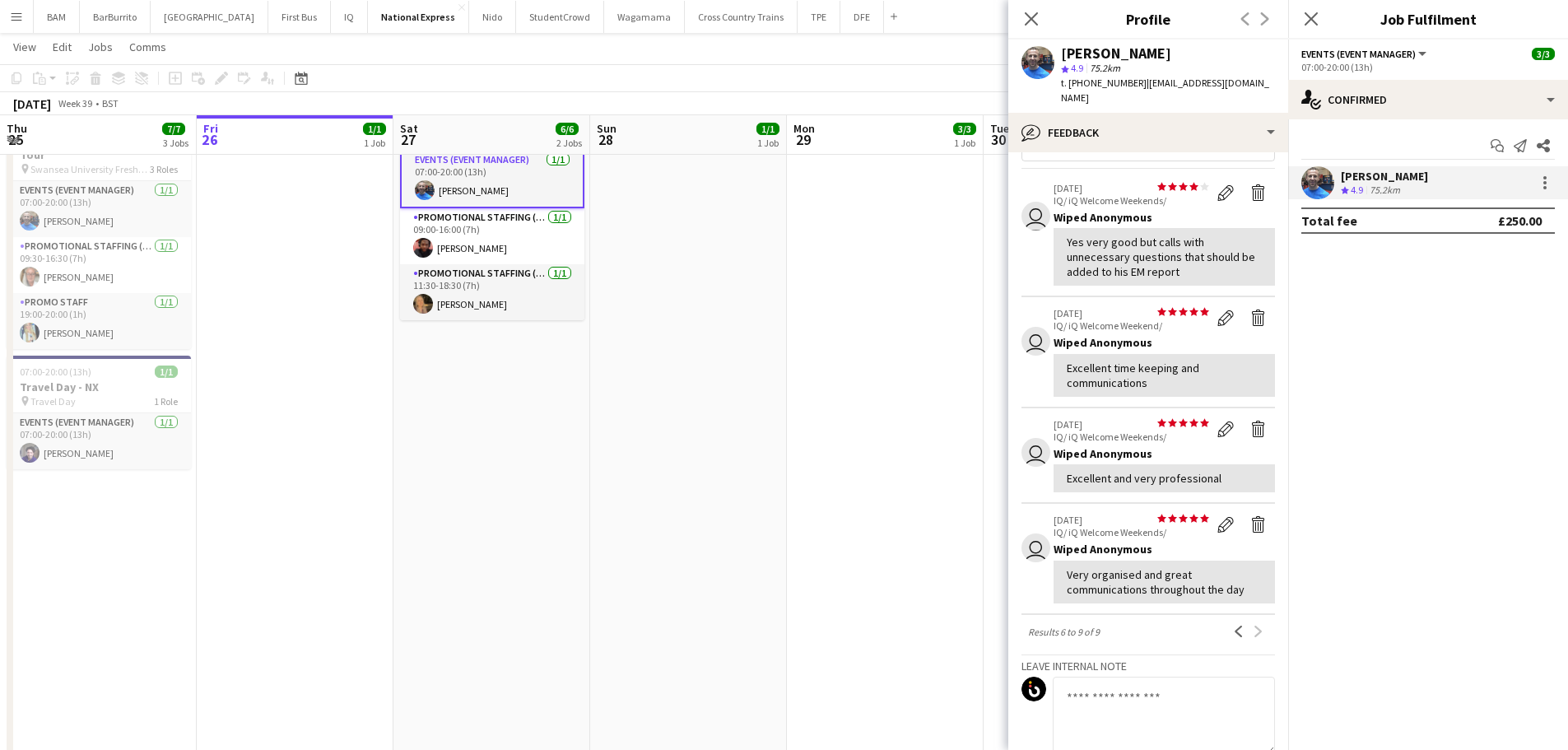
scroll to position [83, 0]
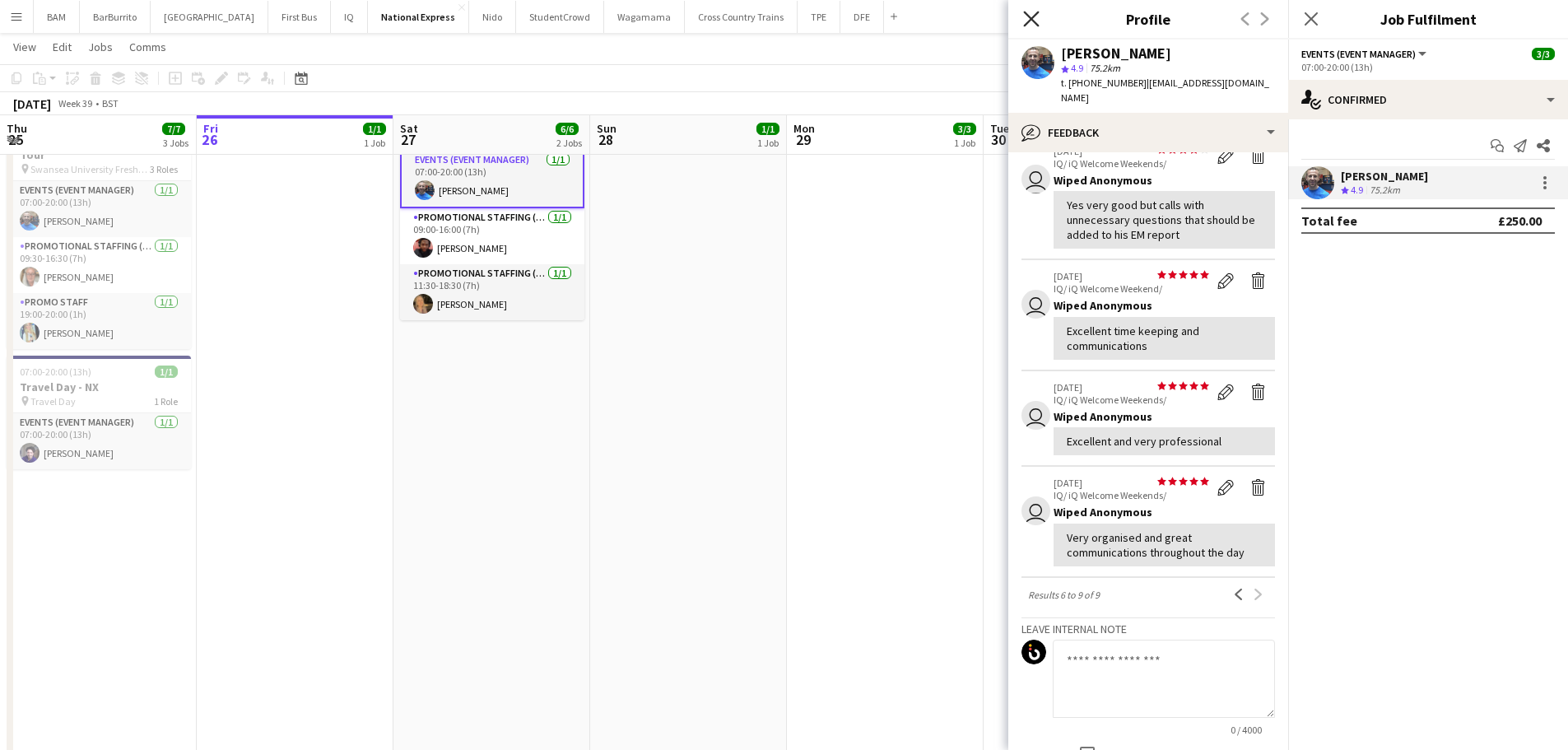
click at [1031, 20] on icon "Close pop-in" at bounding box center [1030, 19] width 16 height 16
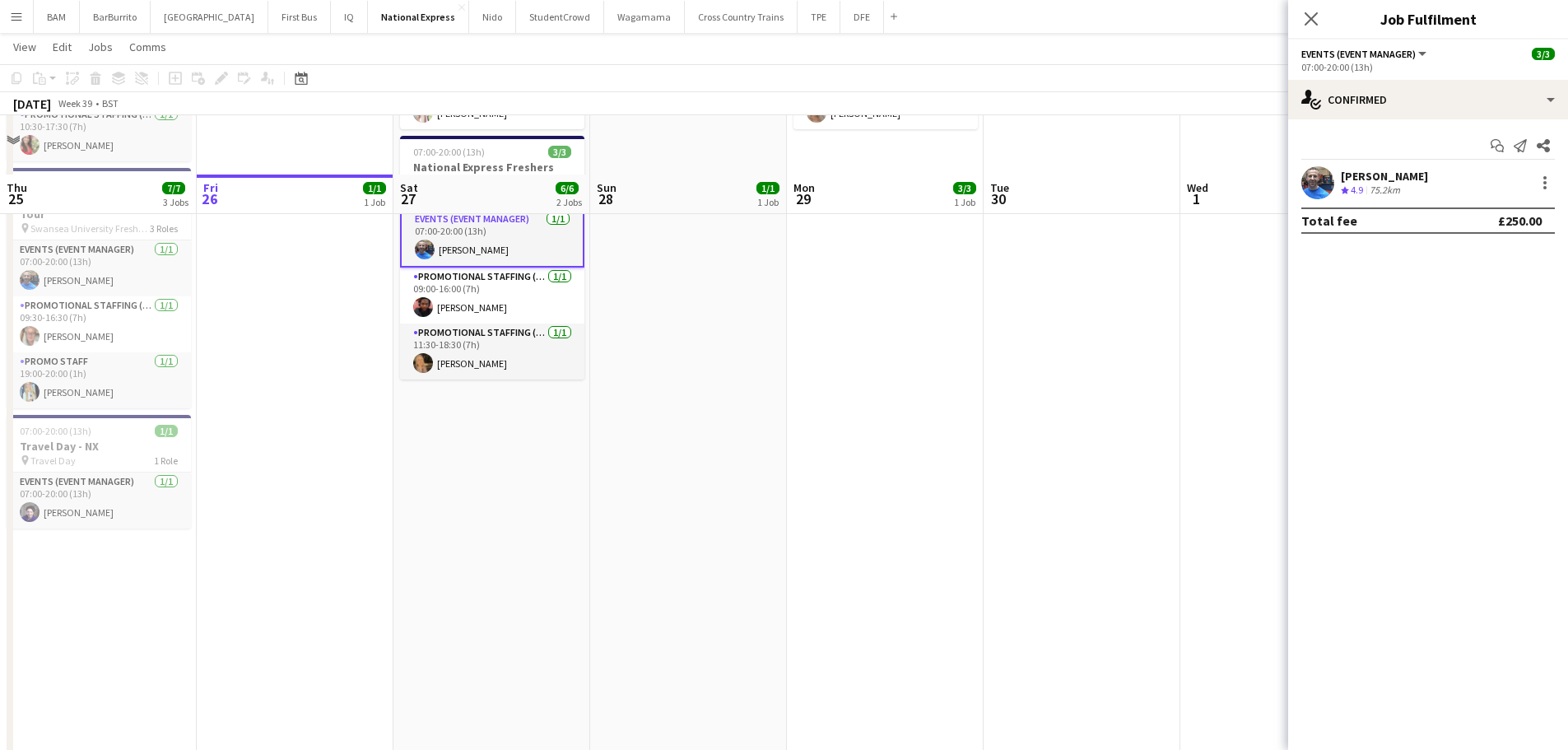
scroll to position [247, 0]
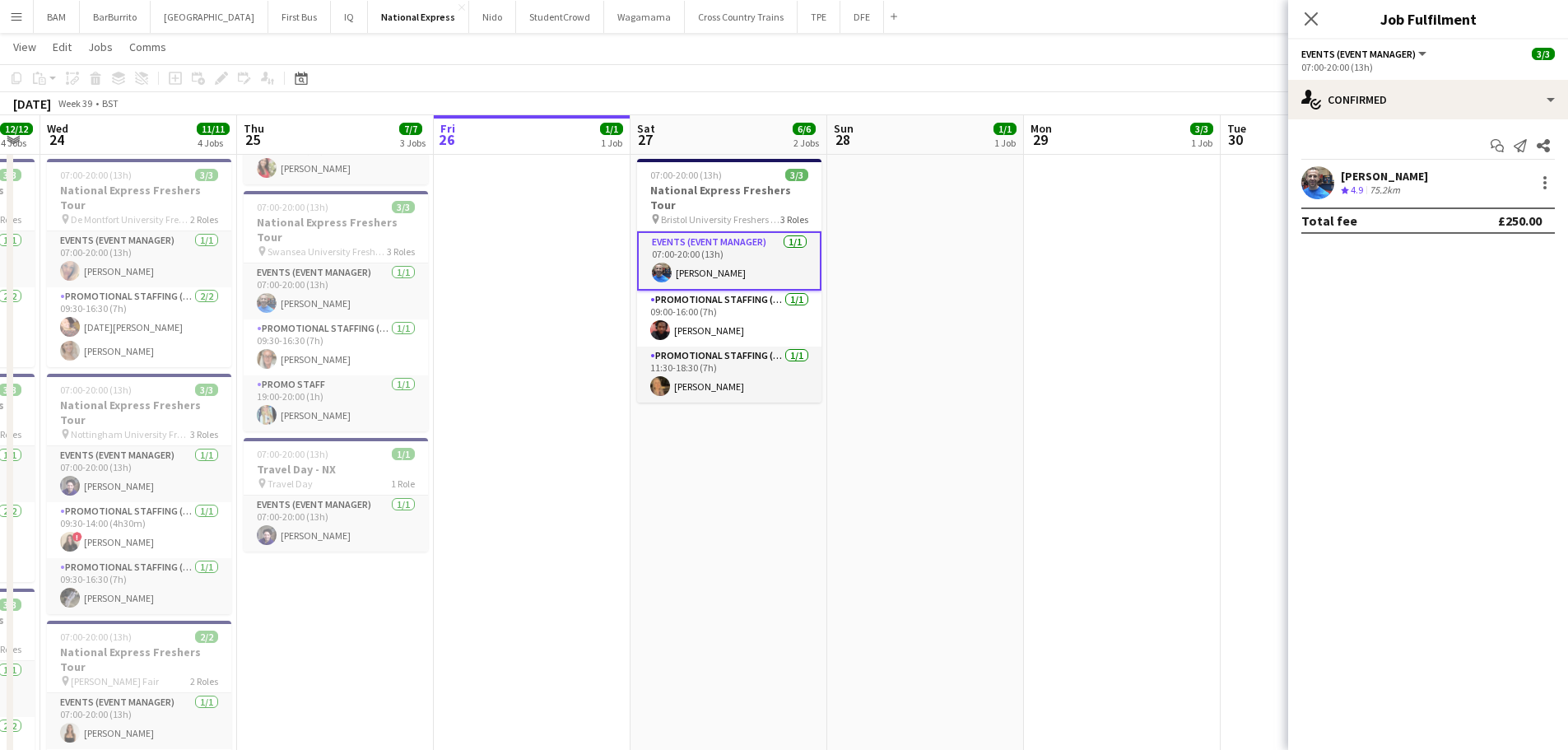
drag, startPoint x: 280, startPoint y: 311, endPoint x: 506, endPoint y: 340, distance: 227.9
click at [527, 333] on app-calendar-viewport "Mon 22 Tue 23 12/12 4 Jobs Wed 24 11/11 4 Jobs Thu 25 7/7 3 Jobs Fri 26 1/1 1 J…" at bounding box center [784, 330] width 1568 height 1025
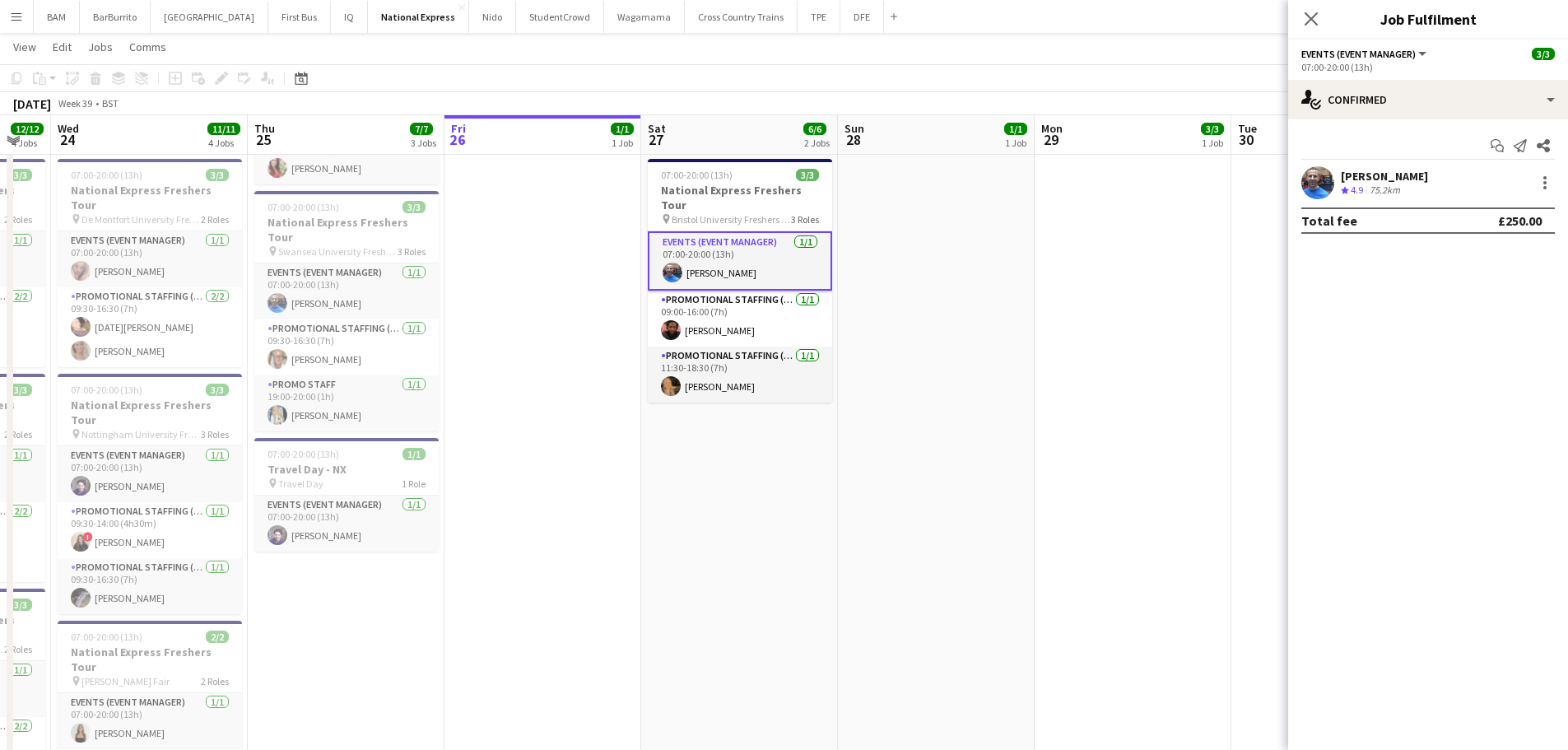
drag, startPoint x: 376, startPoint y: 514, endPoint x: 472, endPoint y: 487, distance: 99.7
click at [376, 513] on app-card-role "Events (Event Manager) [DATE] 07:00-20:00 (13h) [PERSON_NAME]" at bounding box center [346, 523] width 185 height 56
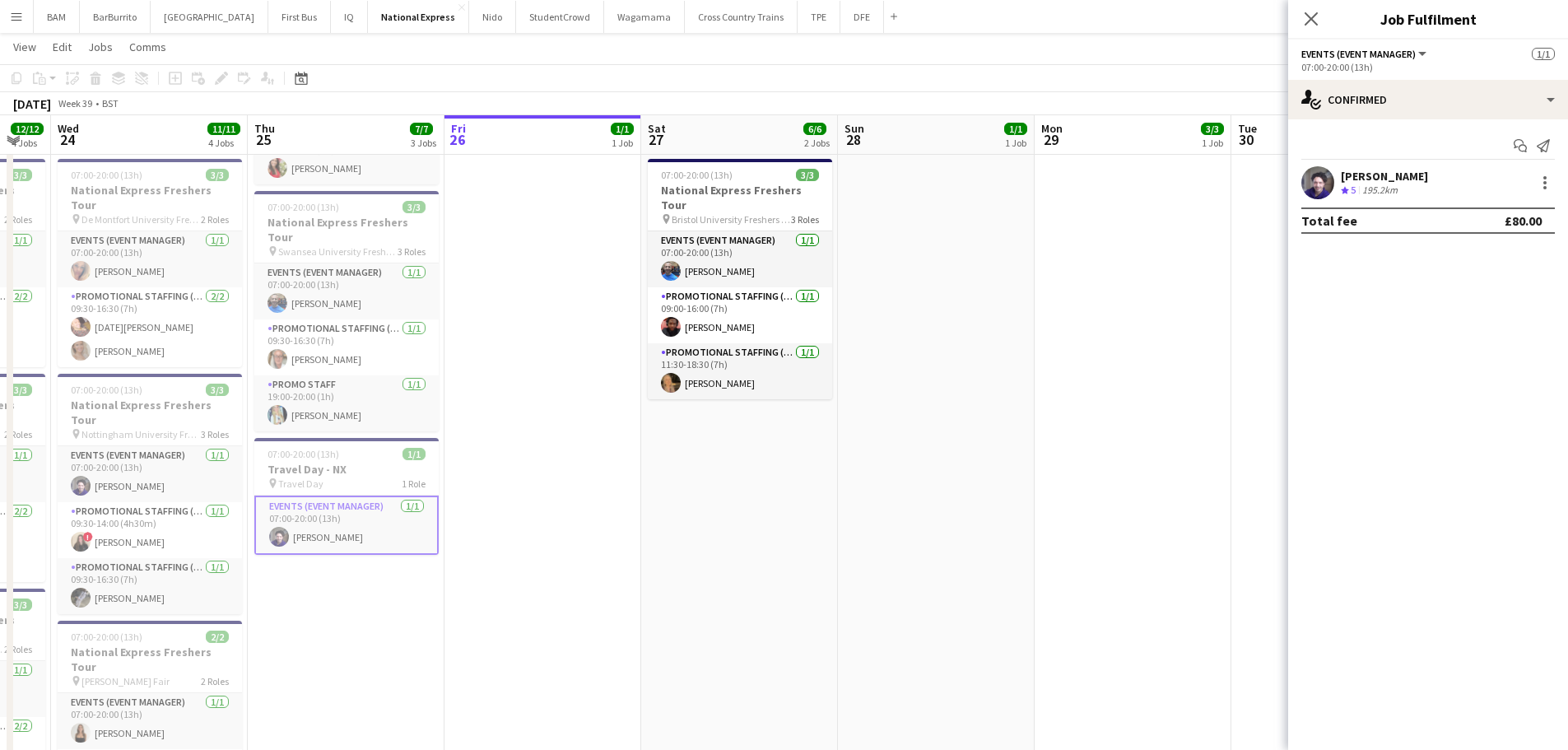
click at [1430, 175] on div "[PERSON_NAME] Crew rating 5 195.2km" at bounding box center [1428, 183] width 280 height 33
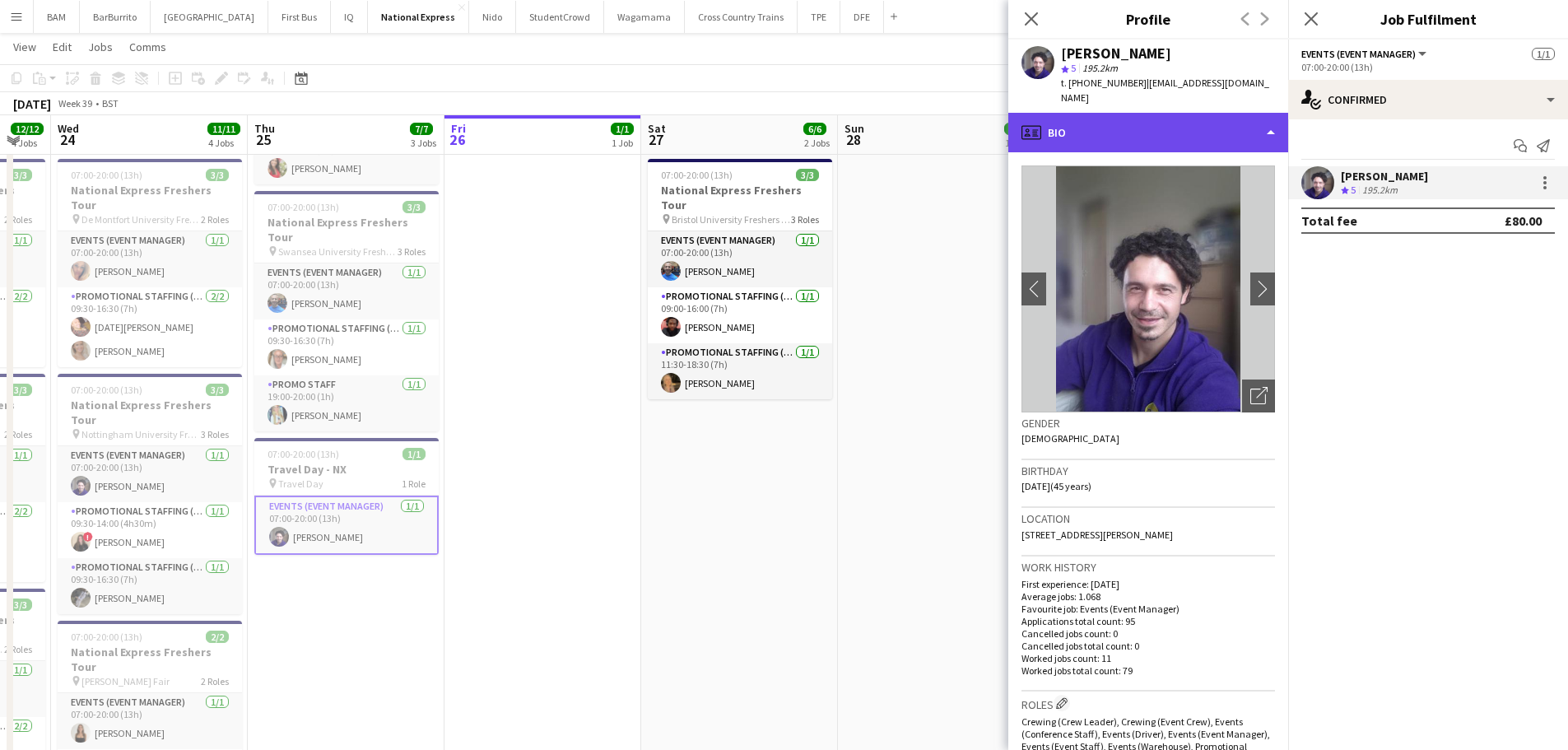
click at [1192, 124] on div "profile Bio" at bounding box center [1148, 133] width 280 height 40
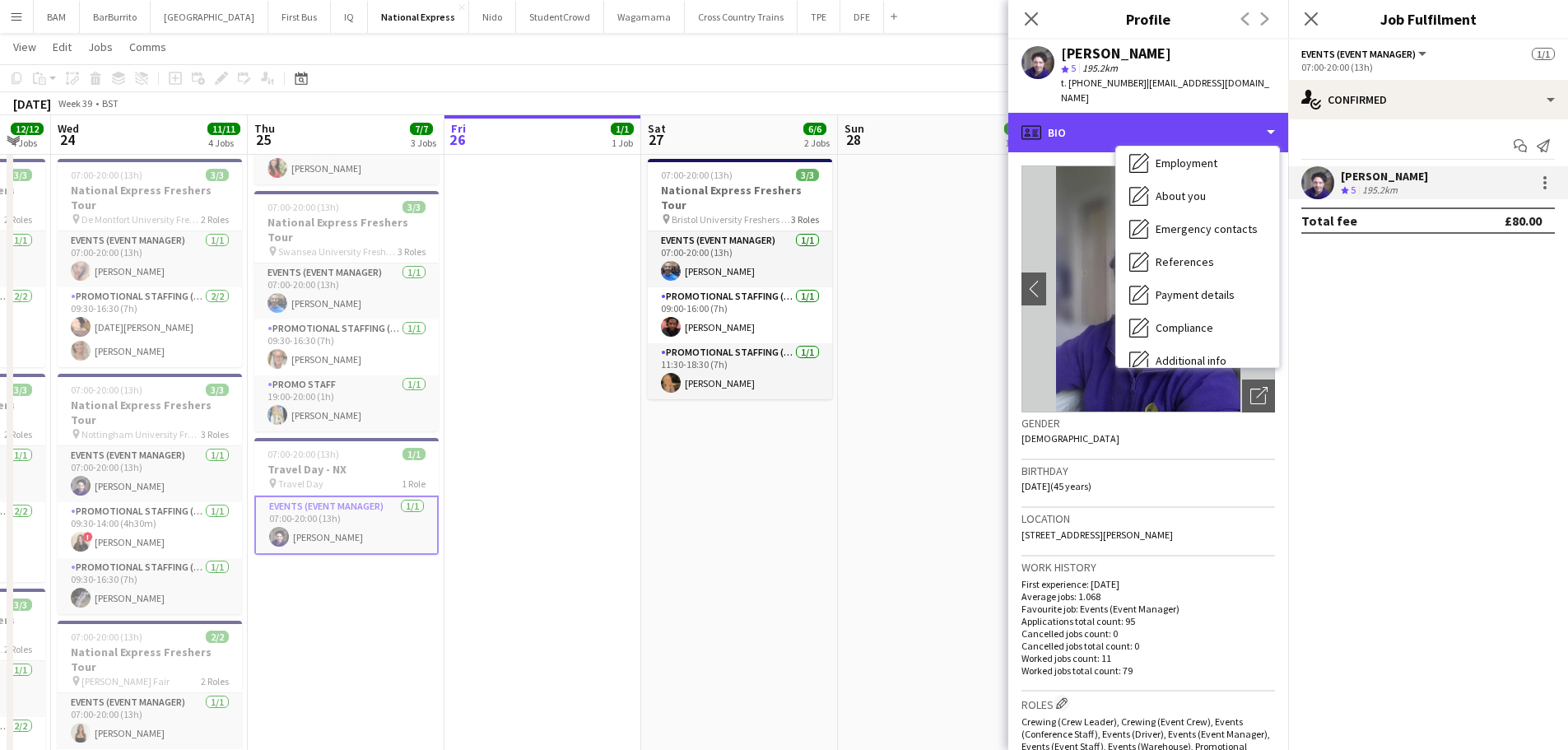
scroll to position [165, 0]
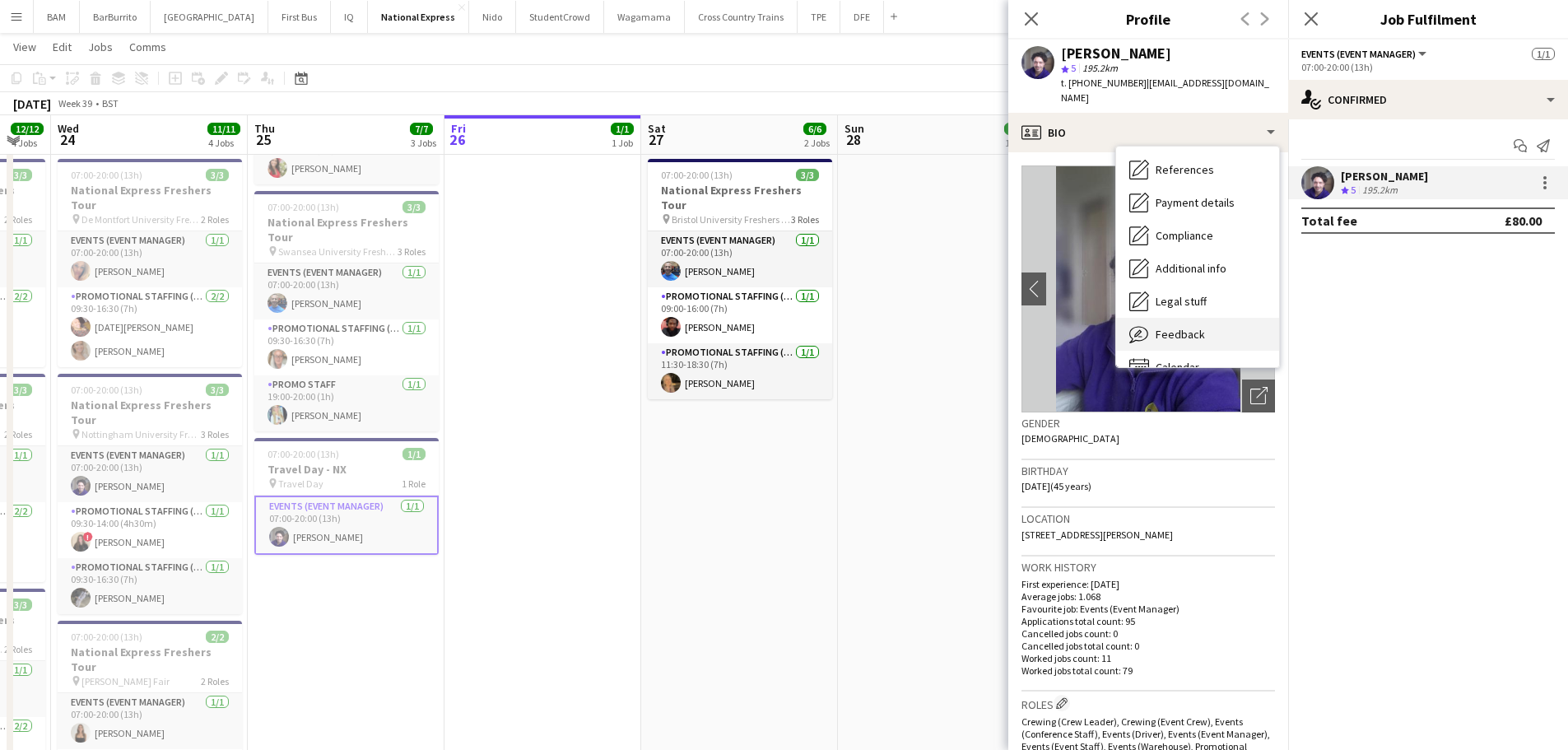
click at [1206, 333] on div "Feedback Feedback" at bounding box center [1197, 335] width 163 height 33
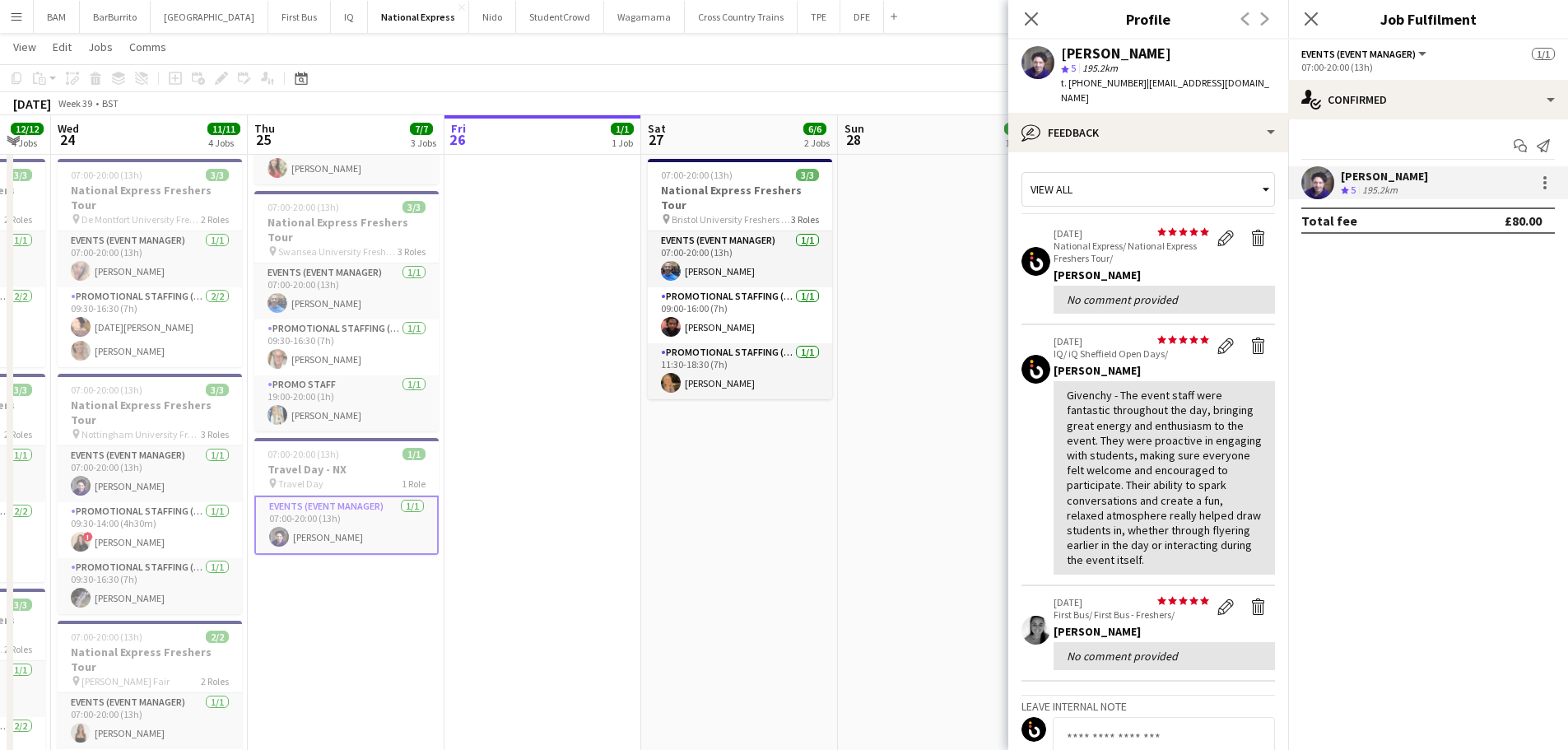
scroll to position [83, 0]
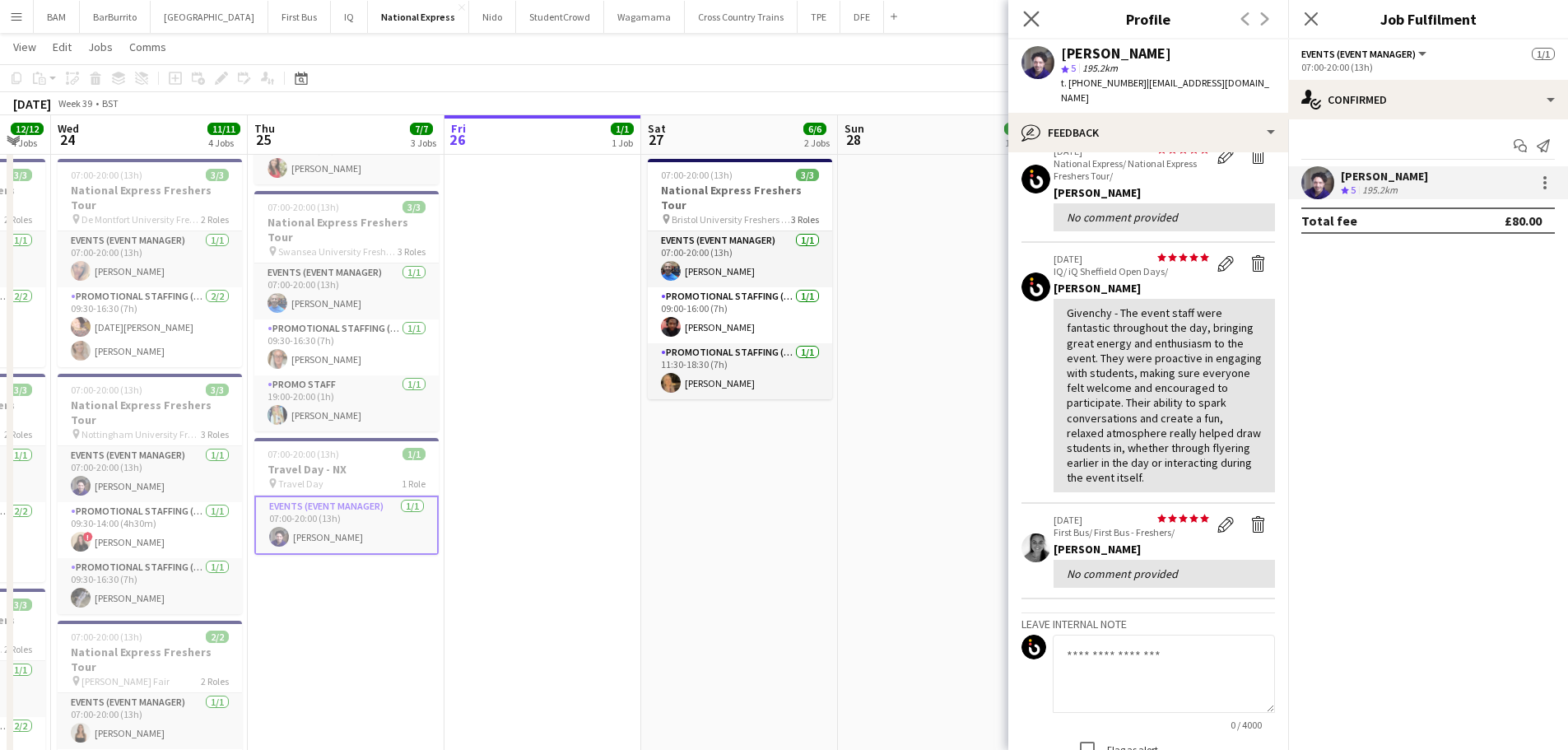
click at [1022, 21] on app-icon "Close pop-in" at bounding box center [1032, 19] width 24 height 24
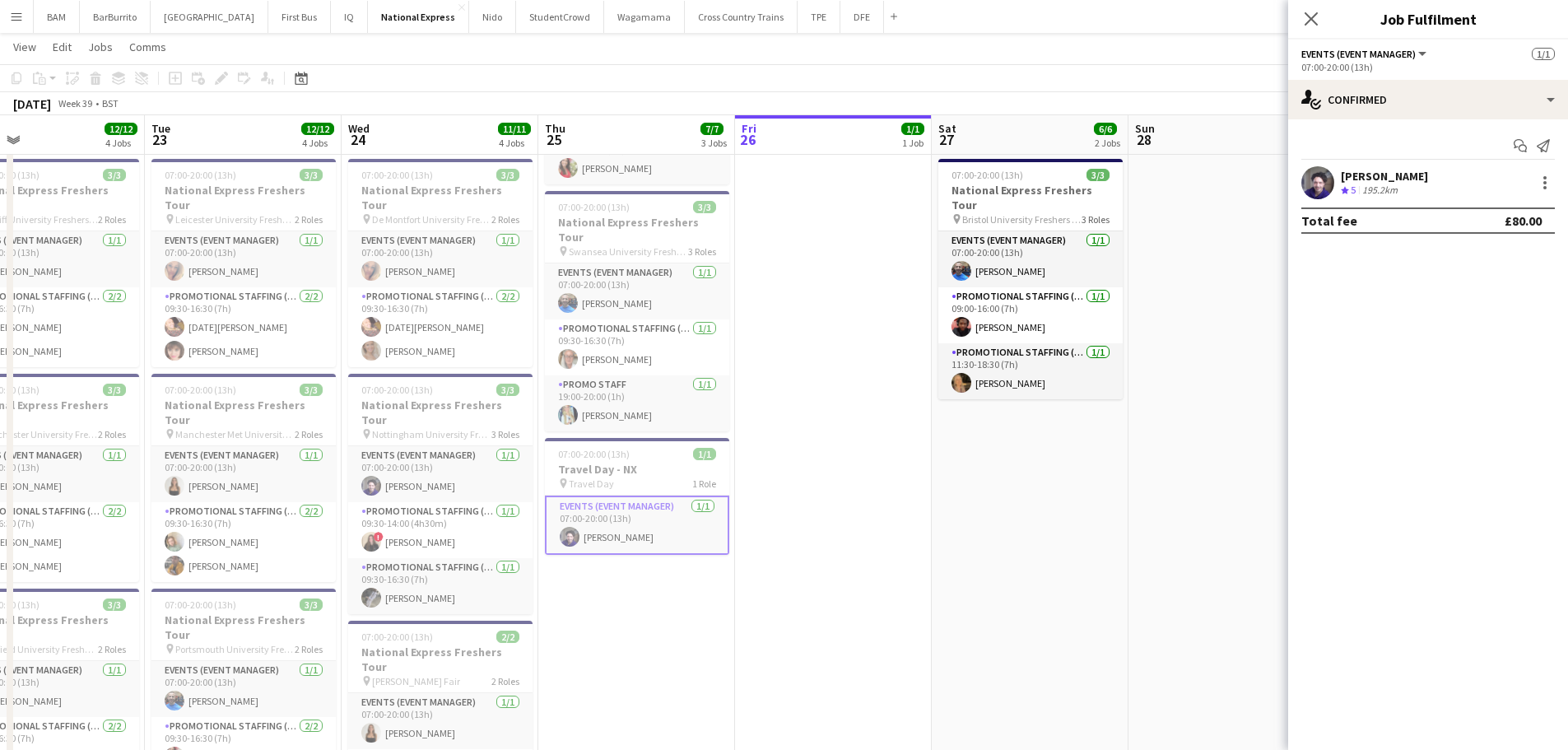
scroll to position [0, 425]
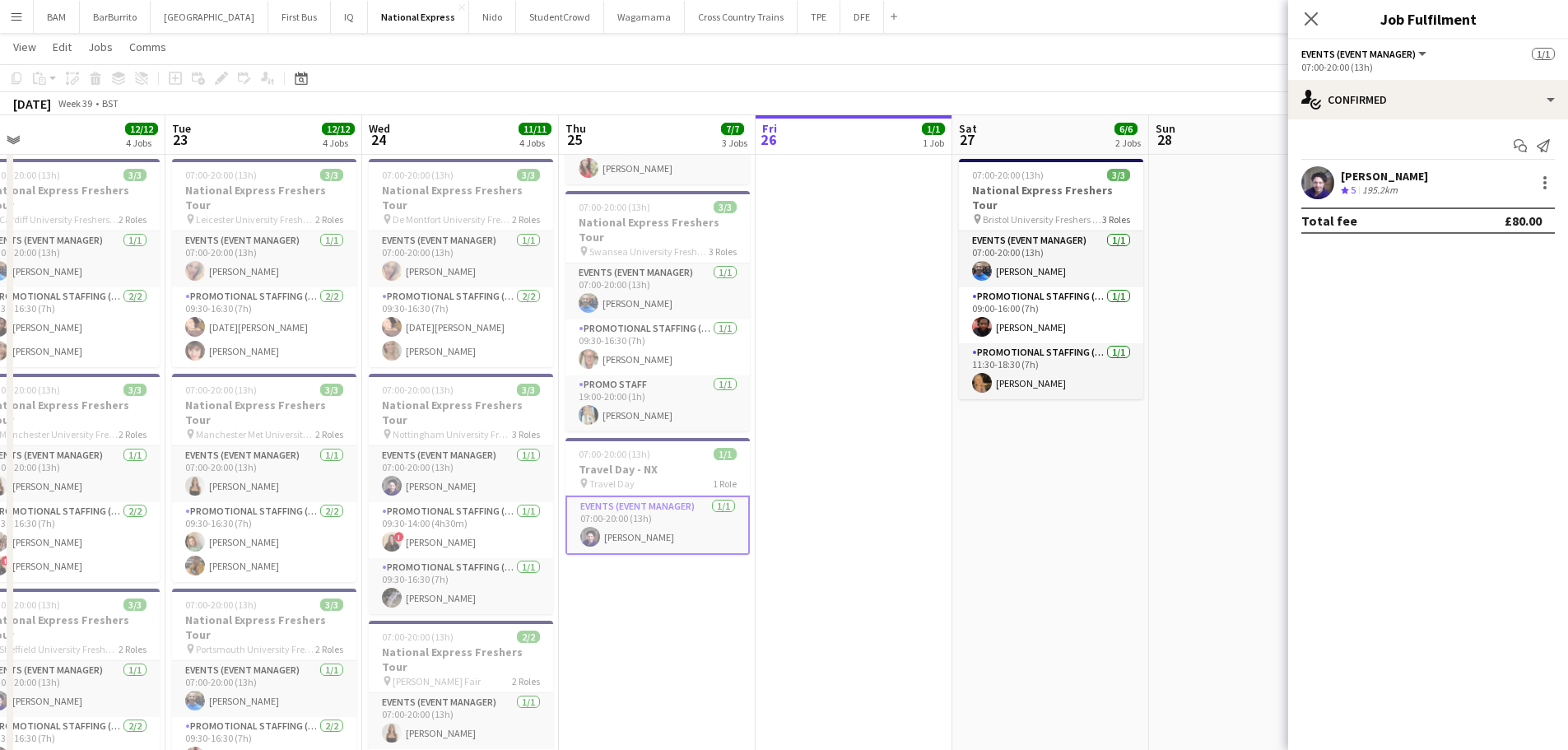
drag, startPoint x: 708, startPoint y: 322, endPoint x: 1016, endPoint y: 326, distance: 308.0
click at [1016, 326] on app-calendar-viewport "Sat 20 Sun 21 2/2 2 Jobs Mon 22 12/12 4 Jobs Tue 23 12/12 4 Jobs Wed 24 11/11 4…" at bounding box center [784, 330] width 1568 height 1025
click at [524, 502] on app-card-role "Promotional Staffing (Brand Ambassadors) [DATE] 09:30-14:00 (4h30m) ! [PERSON_N…" at bounding box center [461, 529] width 185 height 56
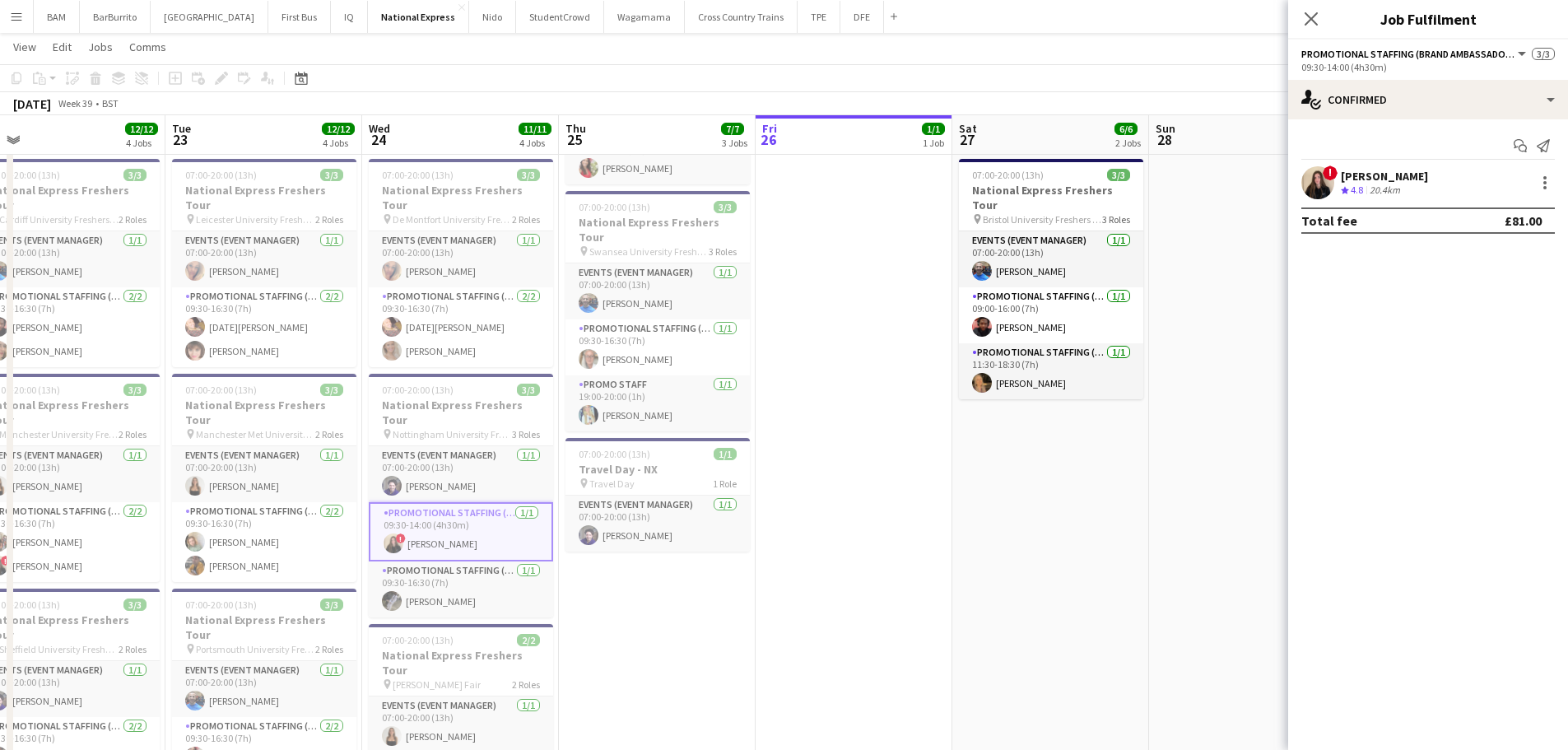
click at [1409, 171] on div "! [PERSON_NAME] Crew rating 4.8 20.4km" at bounding box center [1428, 183] width 280 height 33
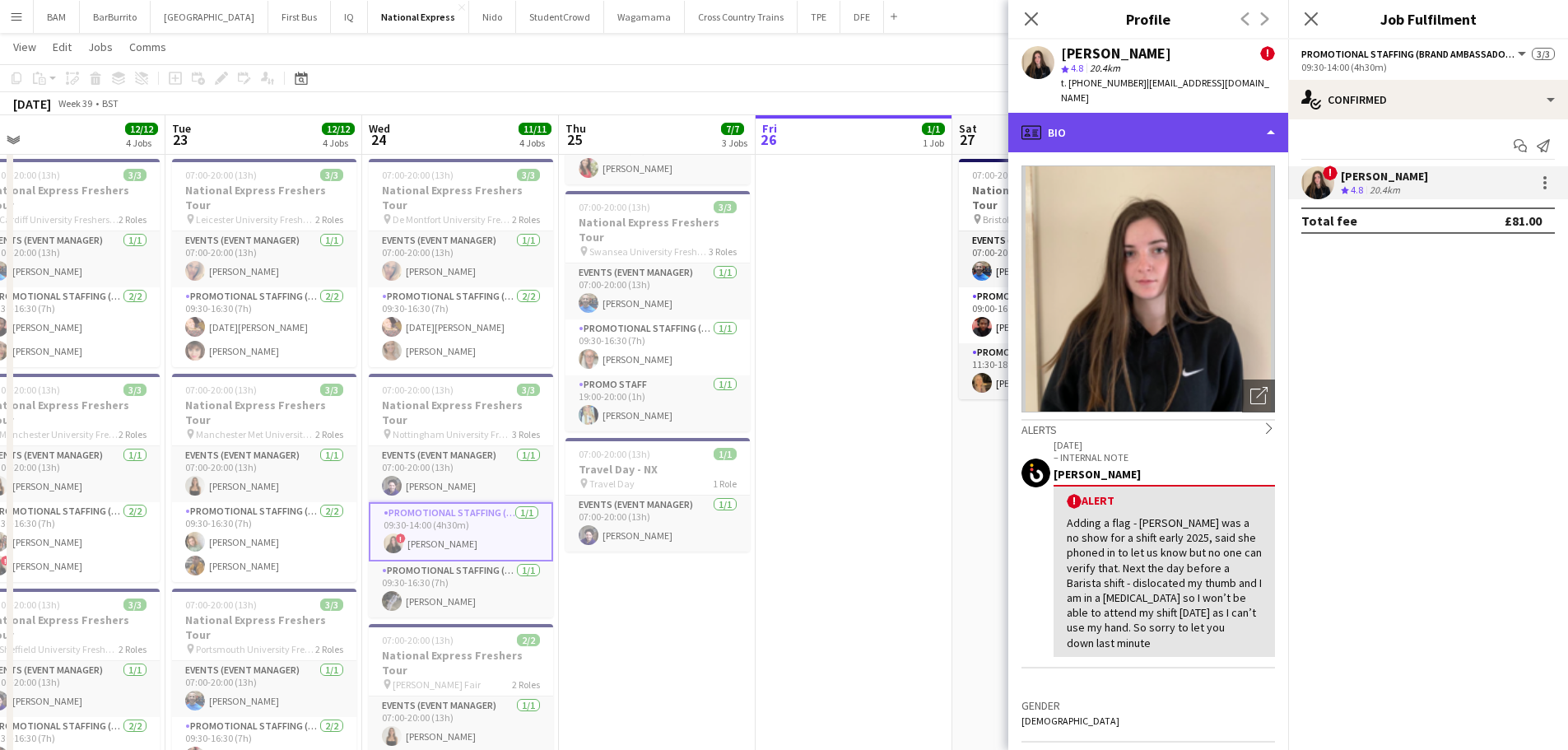
click at [1215, 113] on div "profile Bio" at bounding box center [1148, 133] width 280 height 40
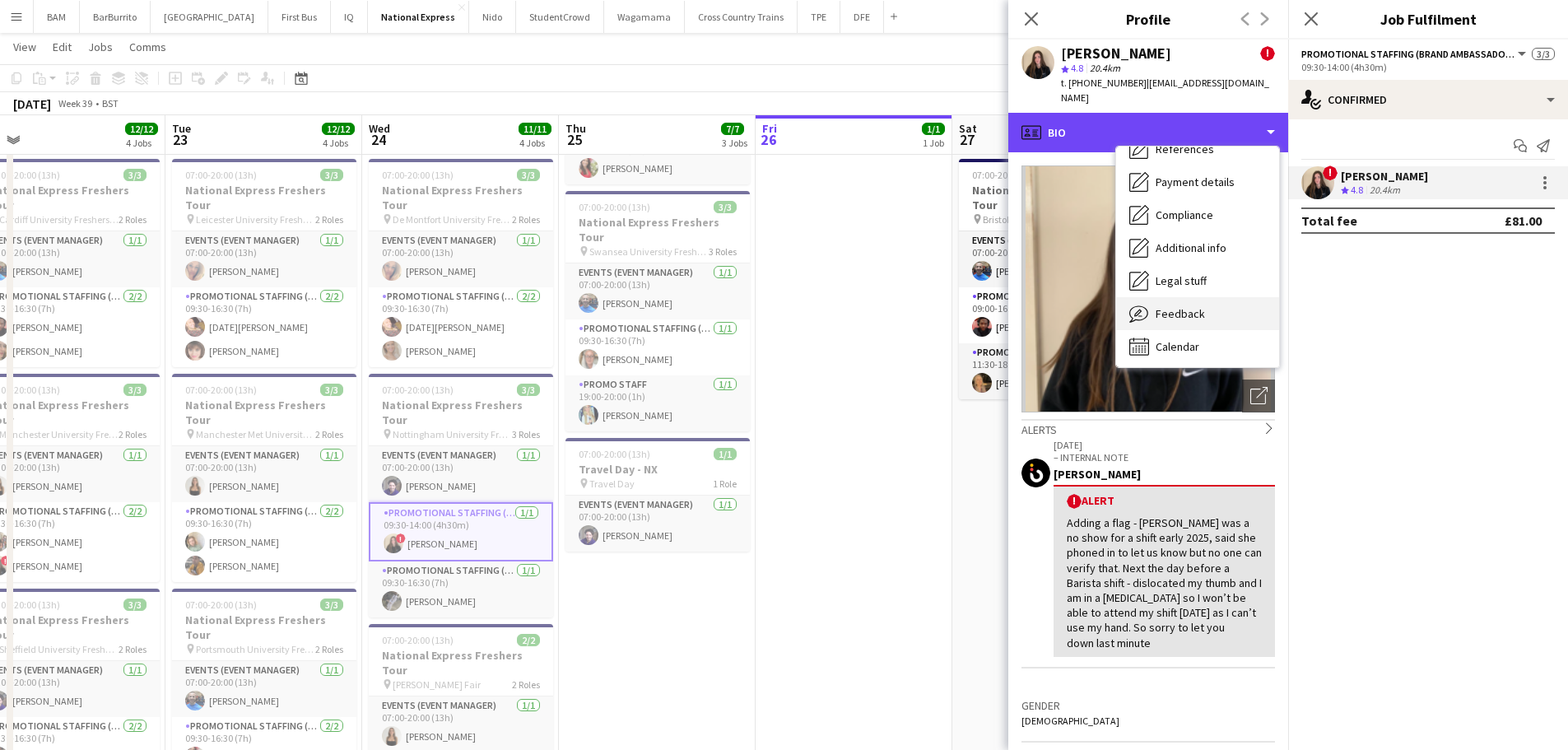
scroll to position [187, 0]
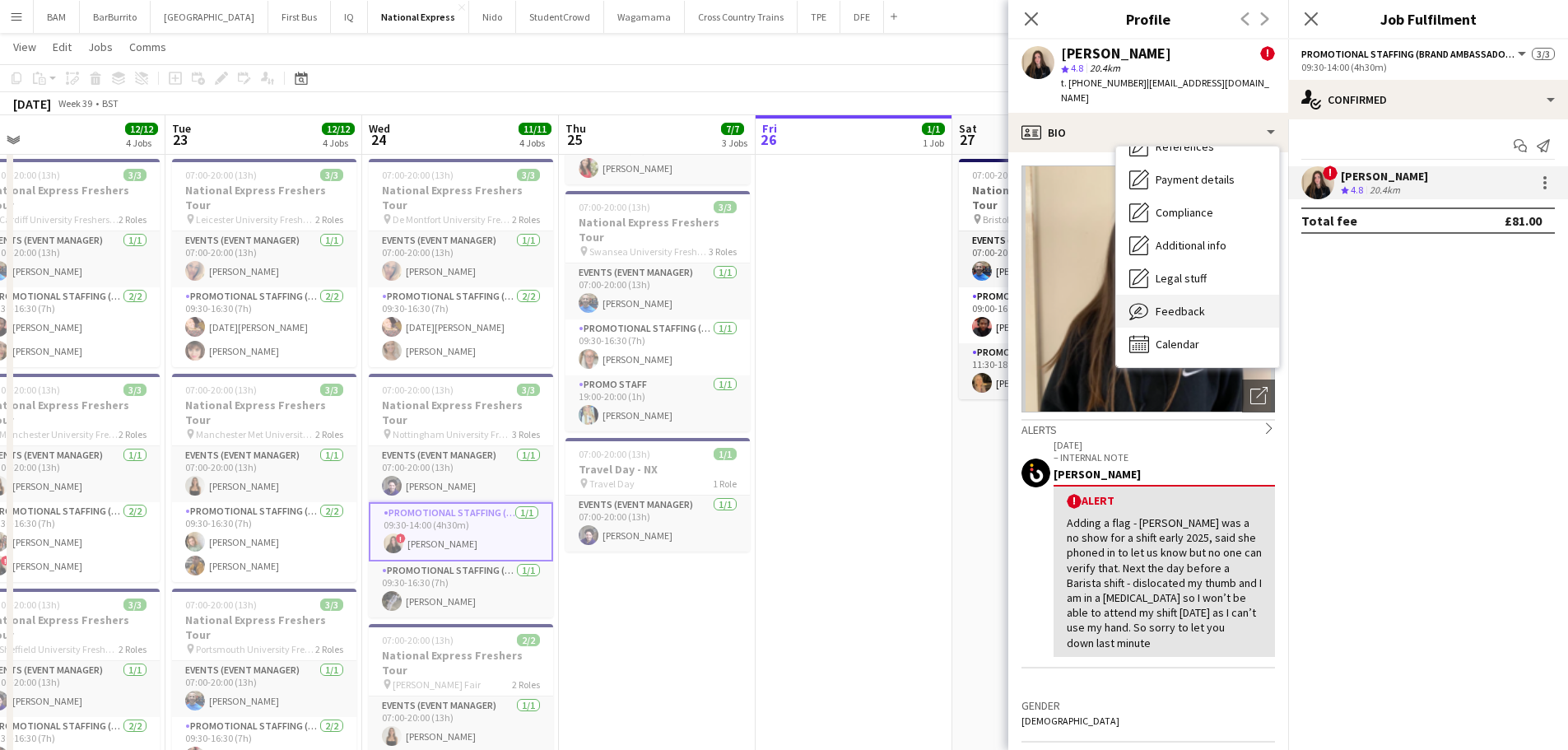
click at [1222, 300] on div "Feedback Feedback" at bounding box center [1197, 311] width 163 height 33
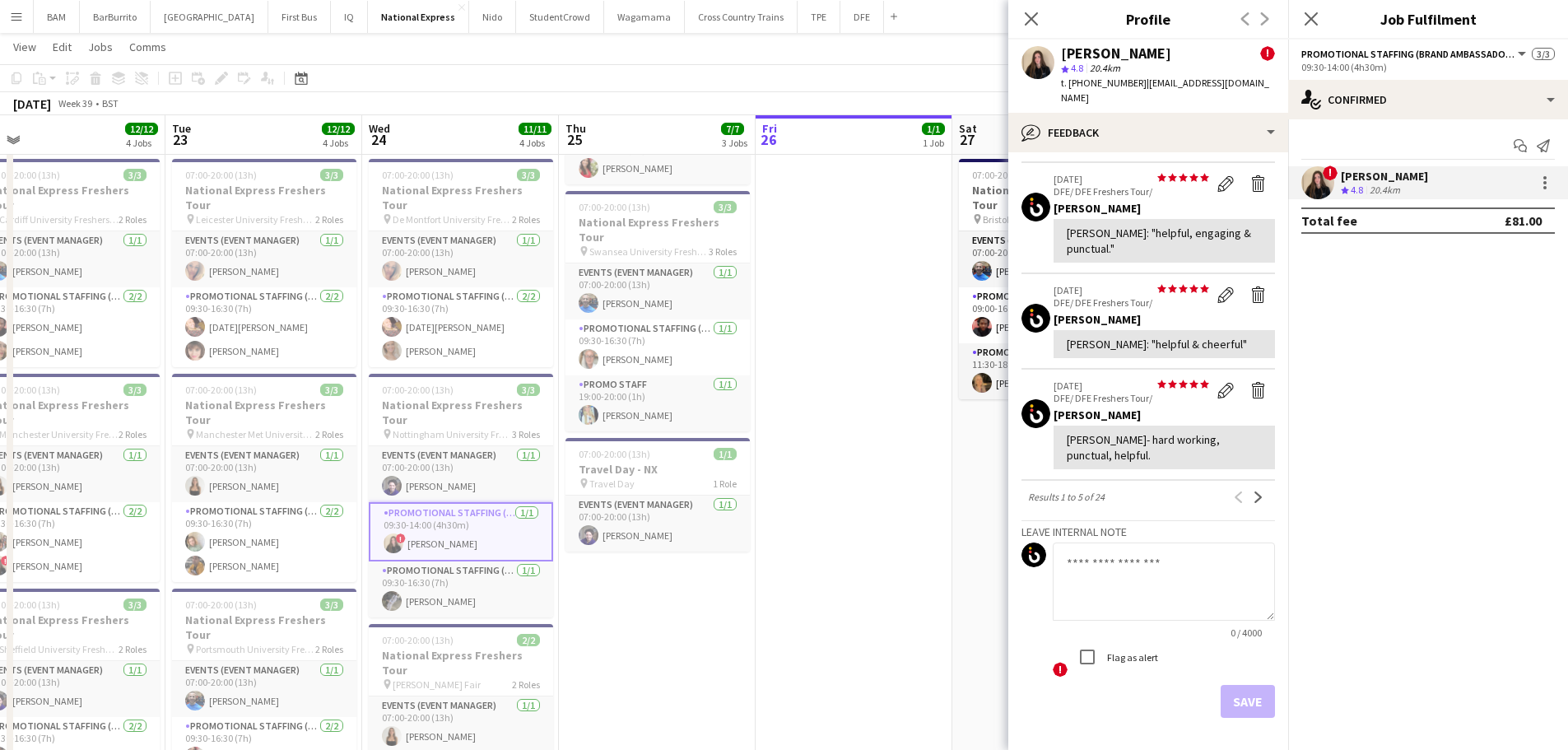
scroll to position [714, 0]
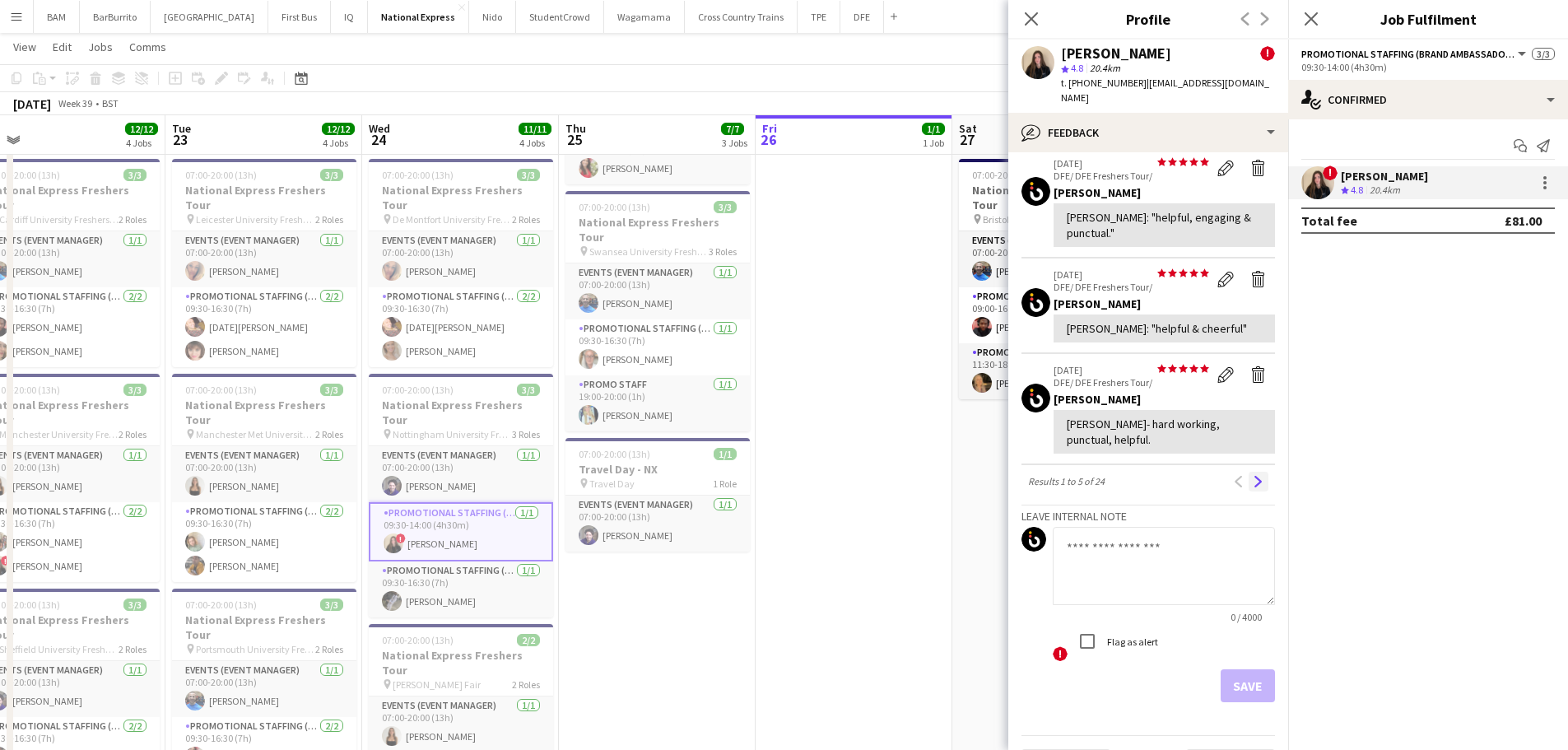
click at [1253, 476] on app-icon "Next" at bounding box center [1258, 481] width 11 height 11
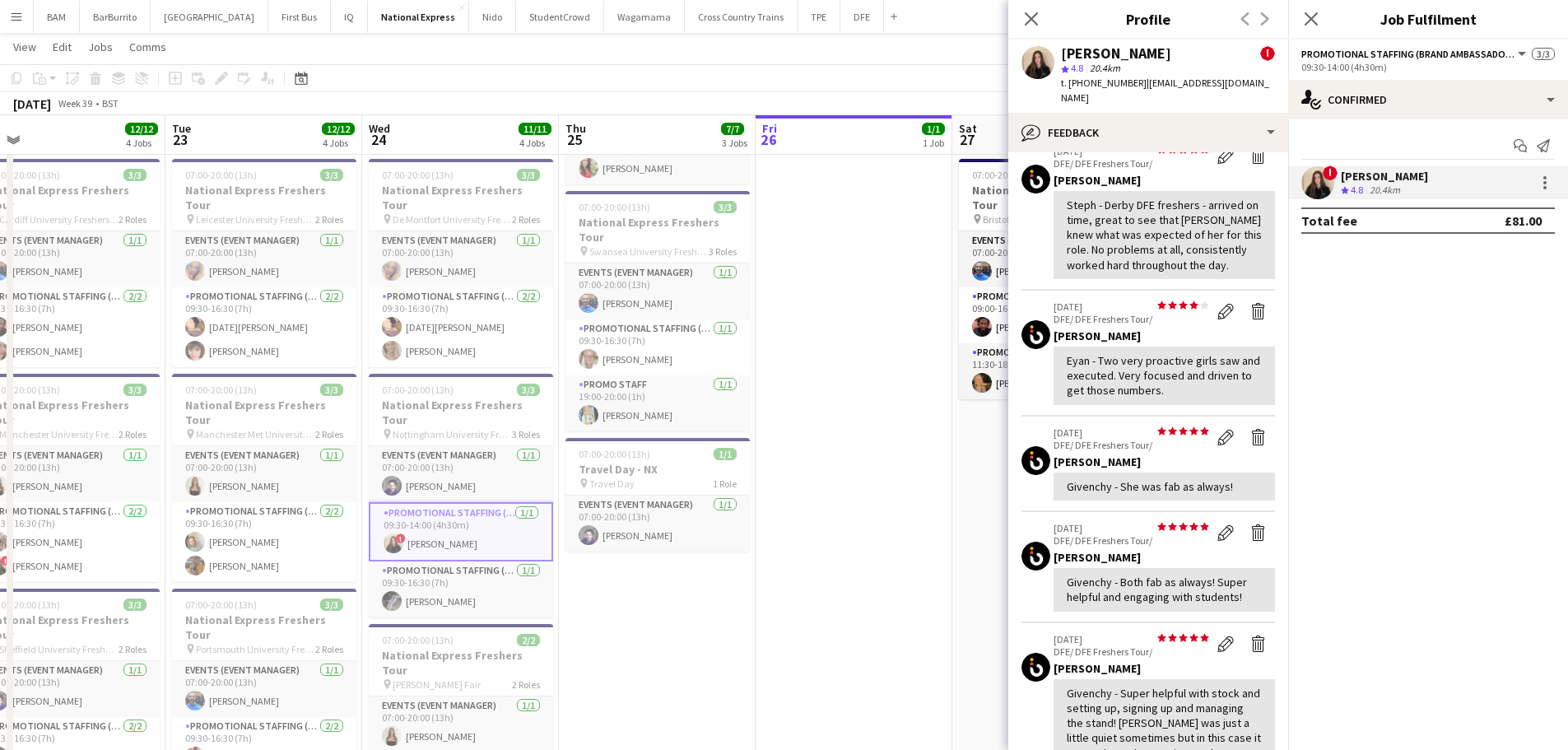
scroll to position [165, 0]
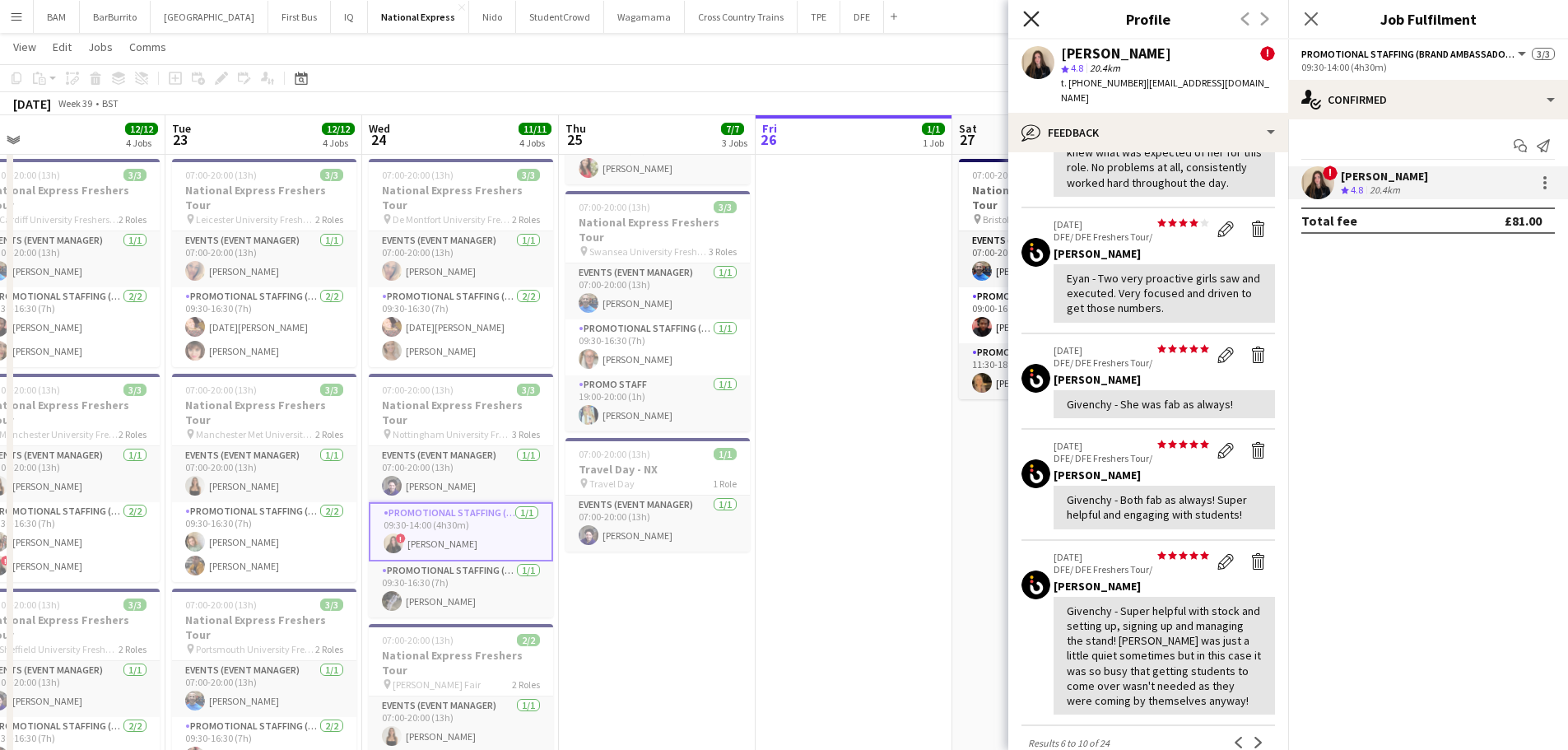
click at [1036, 23] on icon at bounding box center [1030, 19] width 16 height 16
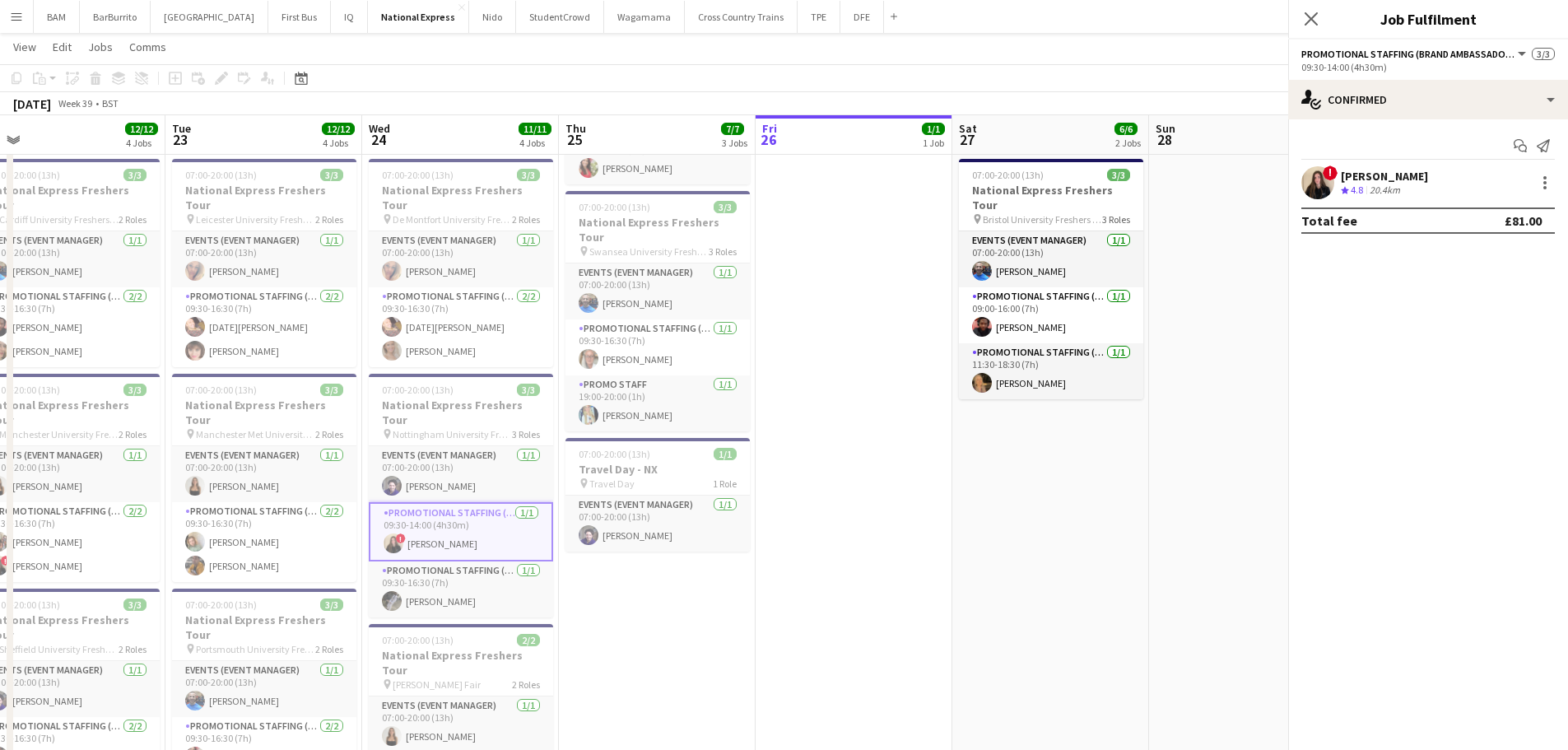
drag, startPoint x: 823, startPoint y: 92, endPoint x: 831, endPoint y: 100, distance: 11.3
click at [823, 92] on div "[DATE] Week 39 • BST" at bounding box center [784, 103] width 1568 height 23
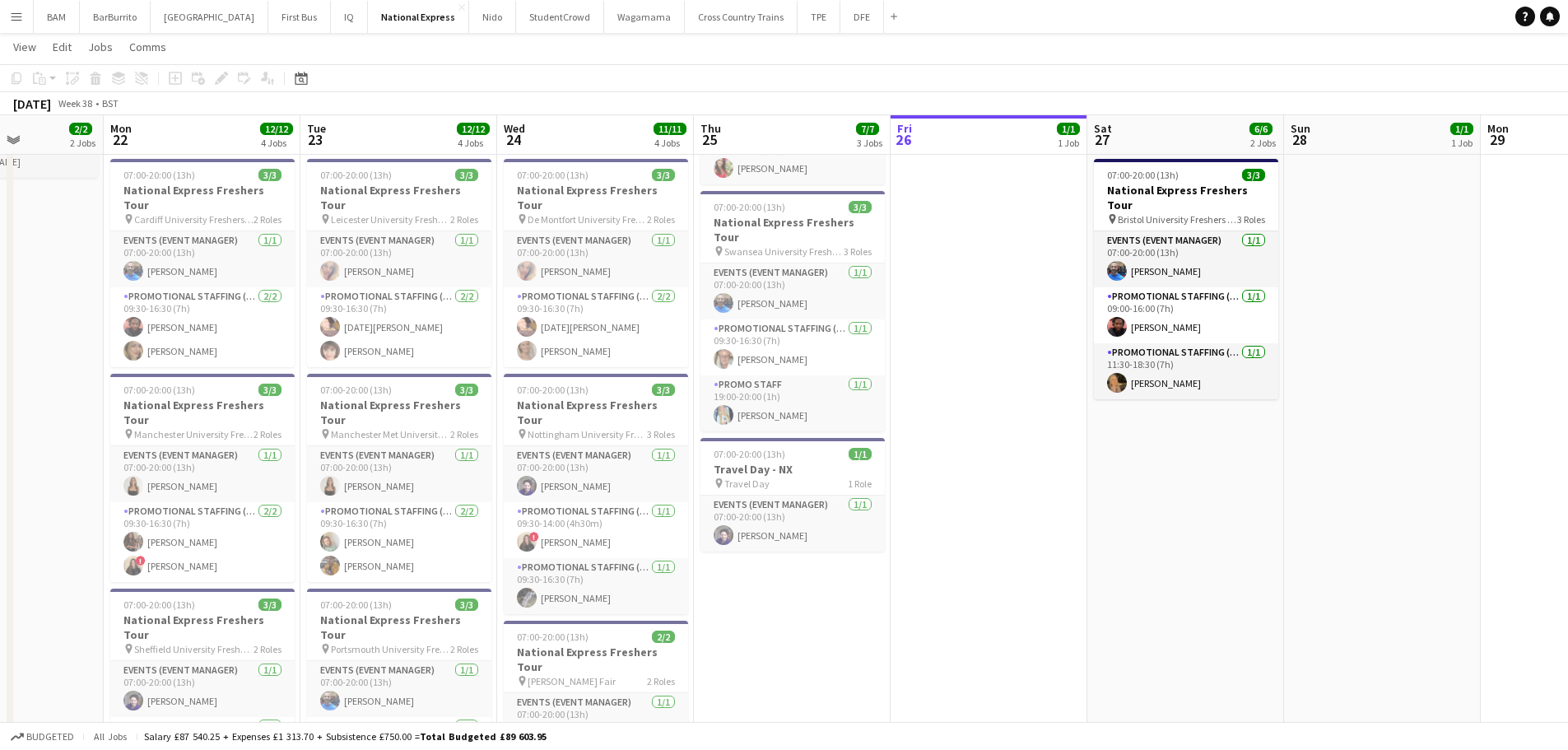
scroll to position [0, 379]
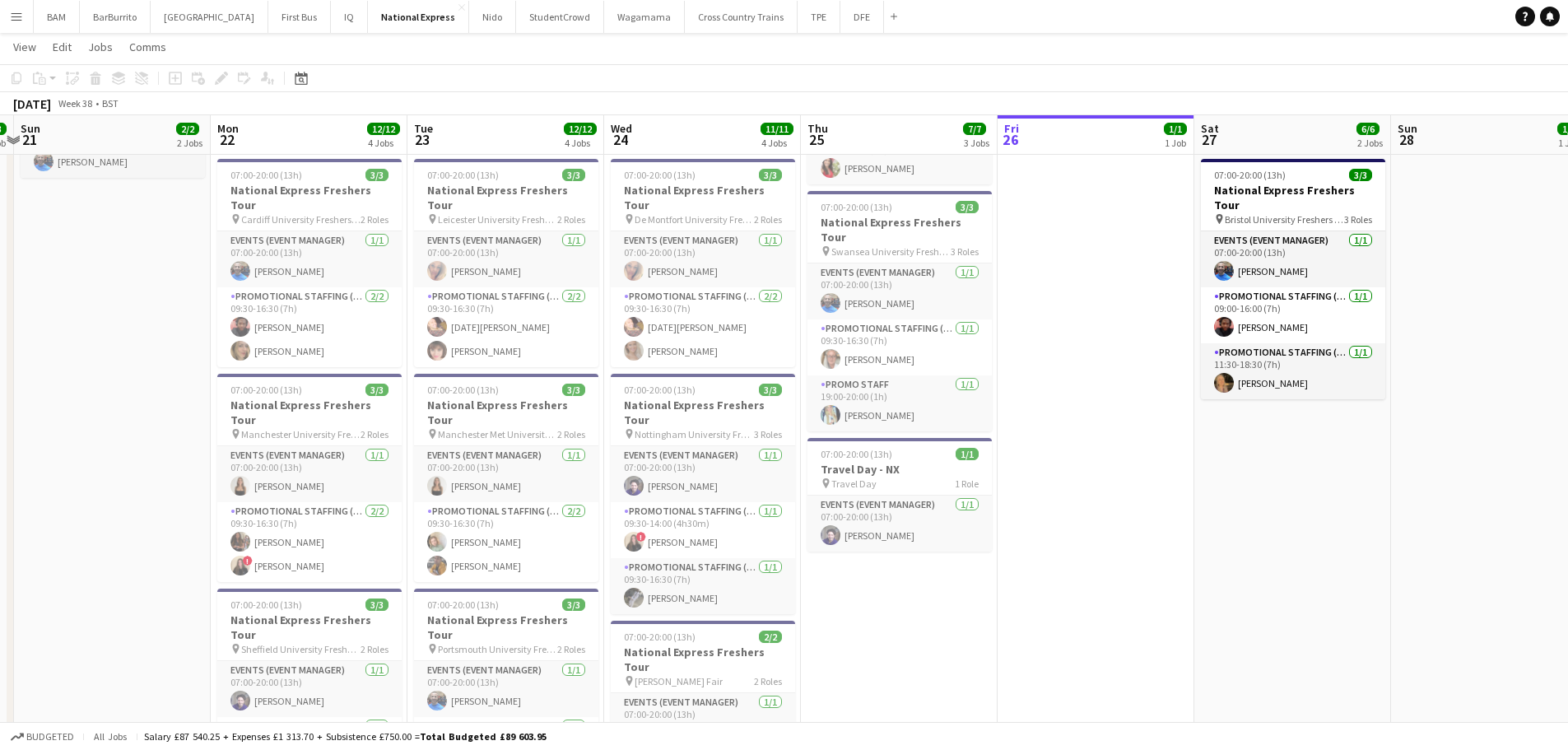
drag, startPoint x: 677, startPoint y: 345, endPoint x: 896, endPoint y: 362, distance: 219.7
click at [896, 362] on app-calendar-viewport "Fri 19 4/4 2 Jobs Sat 20 3/3 1 Job Sun 21 2/2 2 Jobs Mon 22 12/12 4 Jobs Tue 23…" at bounding box center [784, 330] width 1568 height 1025
click at [546, 304] on app-card-role "Promotional Staffing (Brand Ambassadors) [DATE] 09:30-16:30 (7h) [DATE][PERSON_…" at bounding box center [505, 327] width 185 height 80
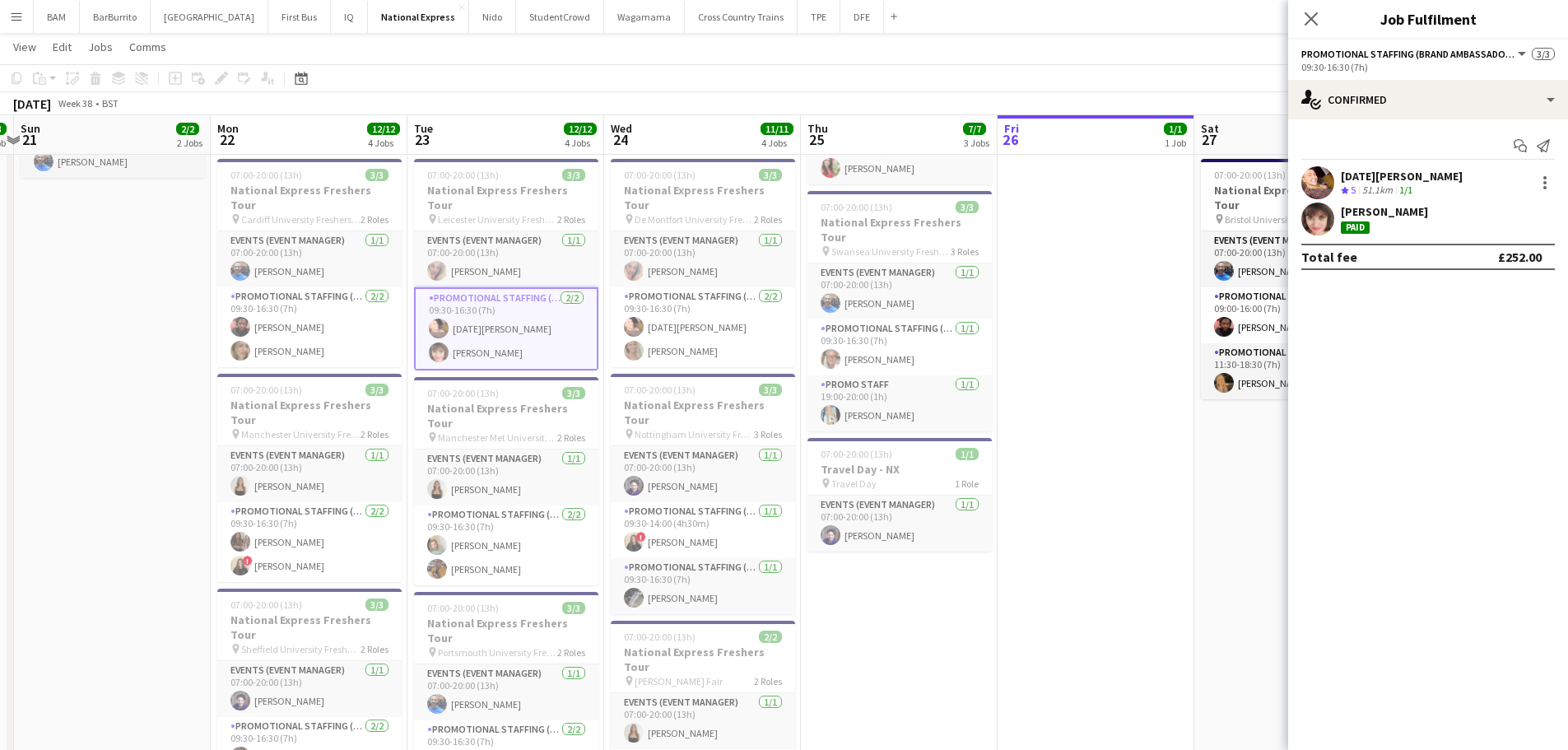
click at [1422, 224] on div "[PERSON_NAME] Paid" at bounding box center [1428, 219] width 280 height 33
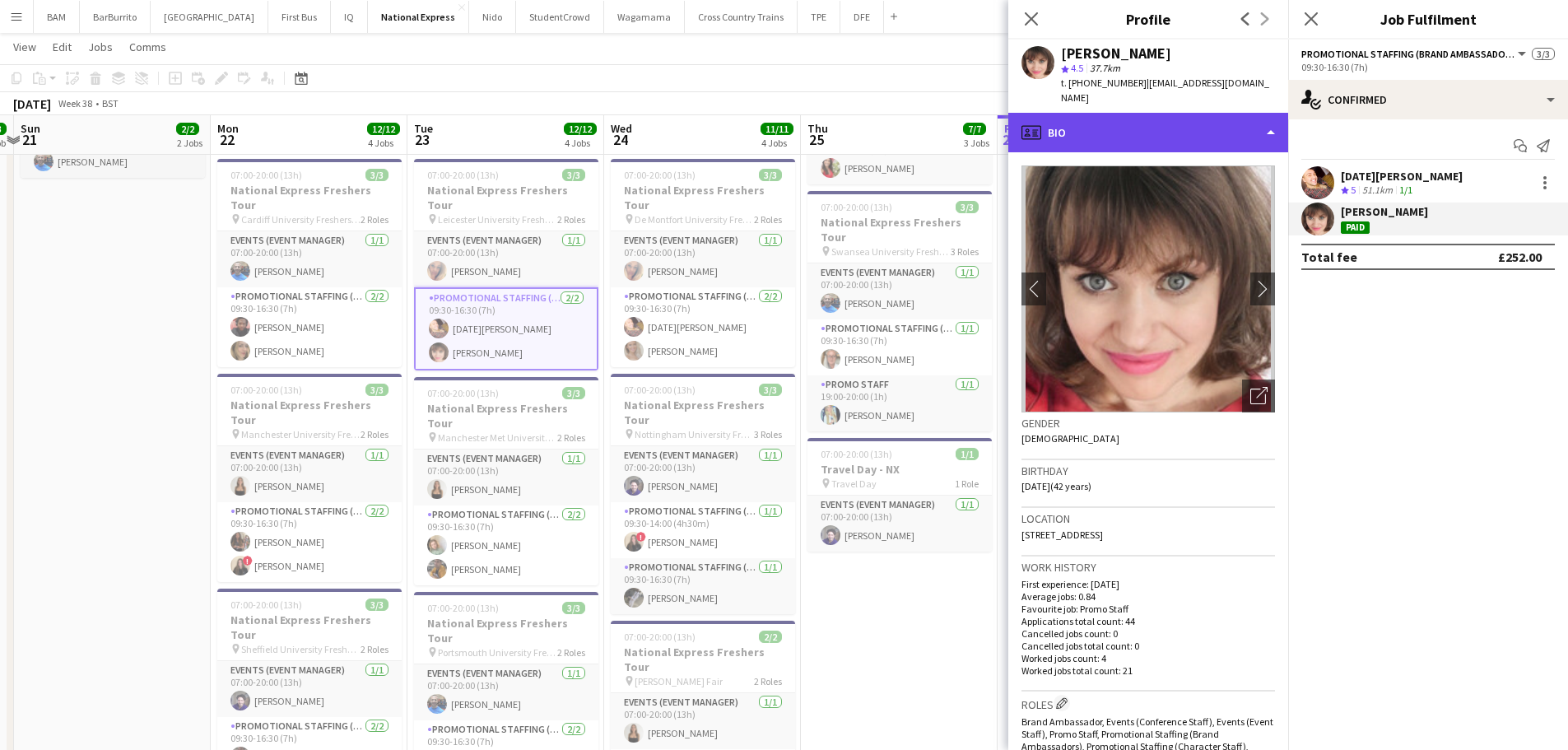
drag, startPoint x: 1178, startPoint y: 101, endPoint x: 1181, endPoint y: 110, distance: 9.5
click at [1179, 113] on div "profile Bio" at bounding box center [1148, 133] width 280 height 40
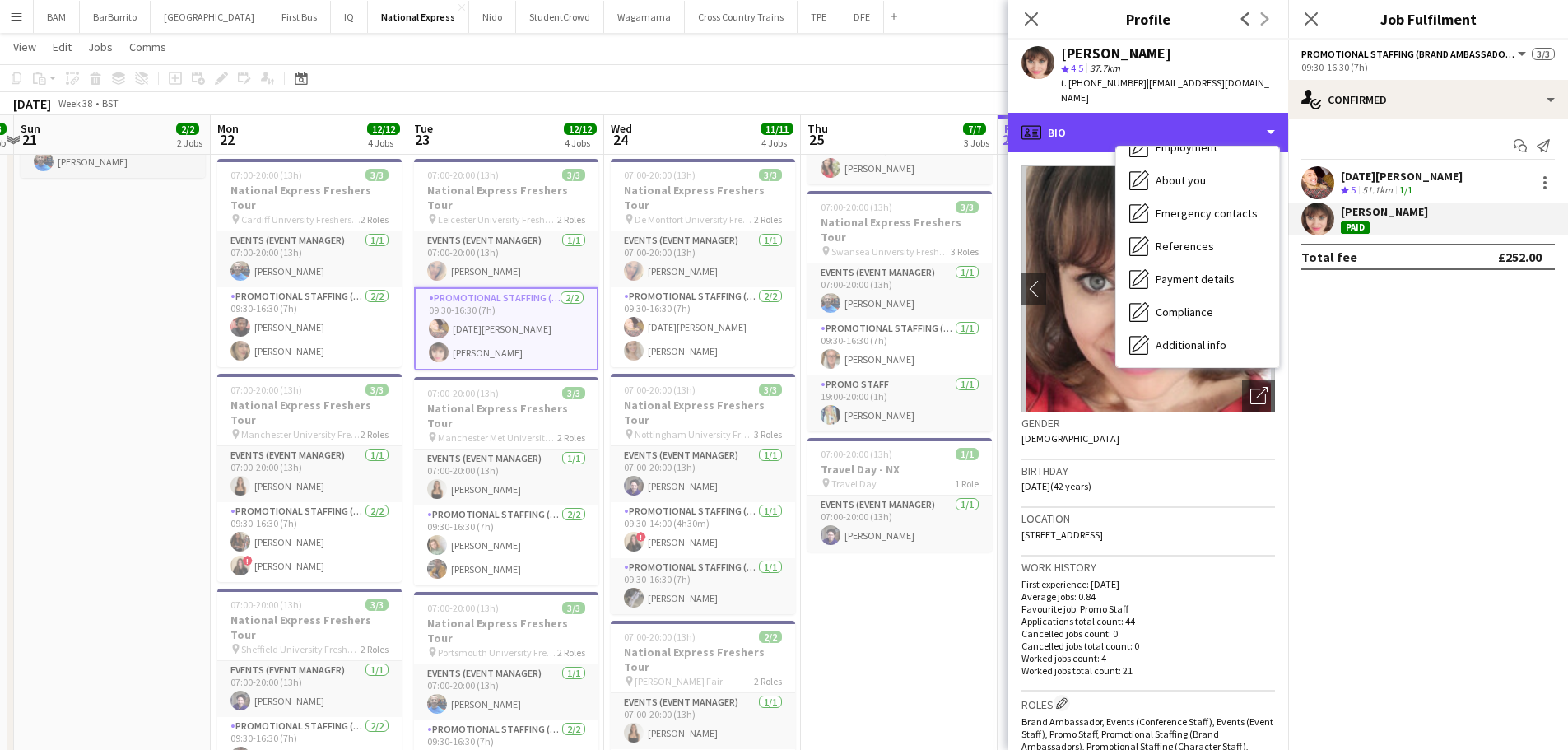
scroll to position [187, 0]
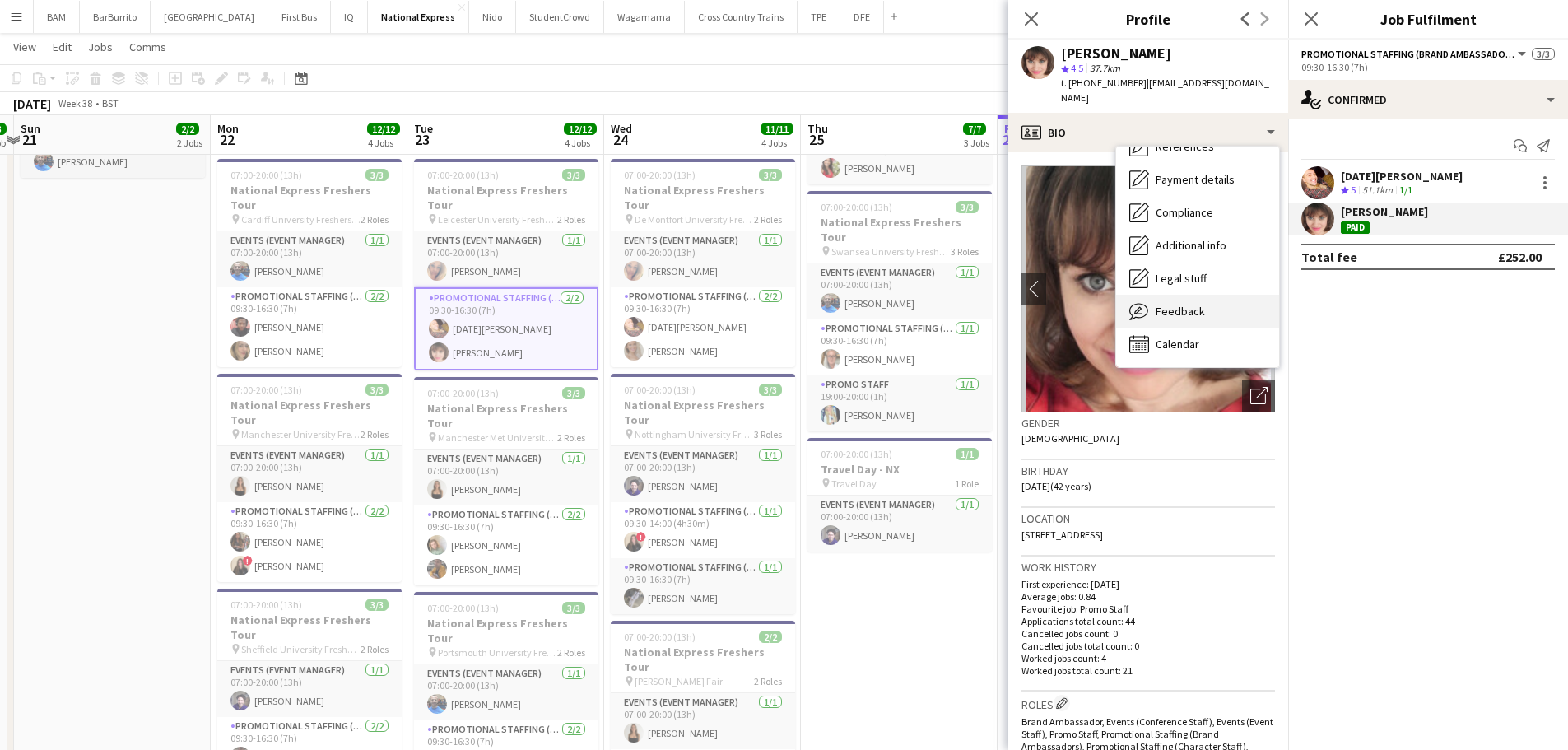
click at [1206, 298] on div "Feedback Feedback" at bounding box center [1197, 311] width 163 height 33
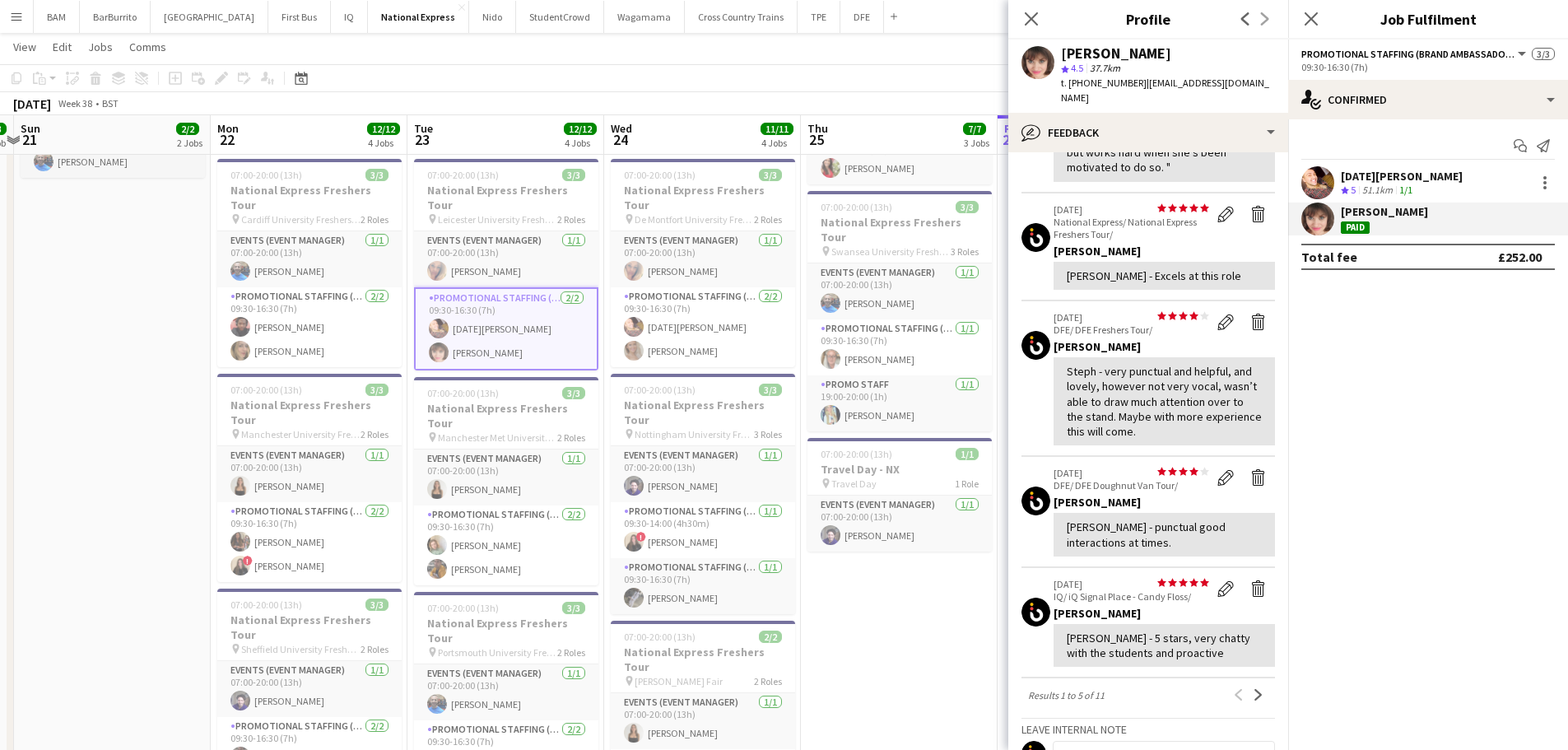
scroll to position [247, 0]
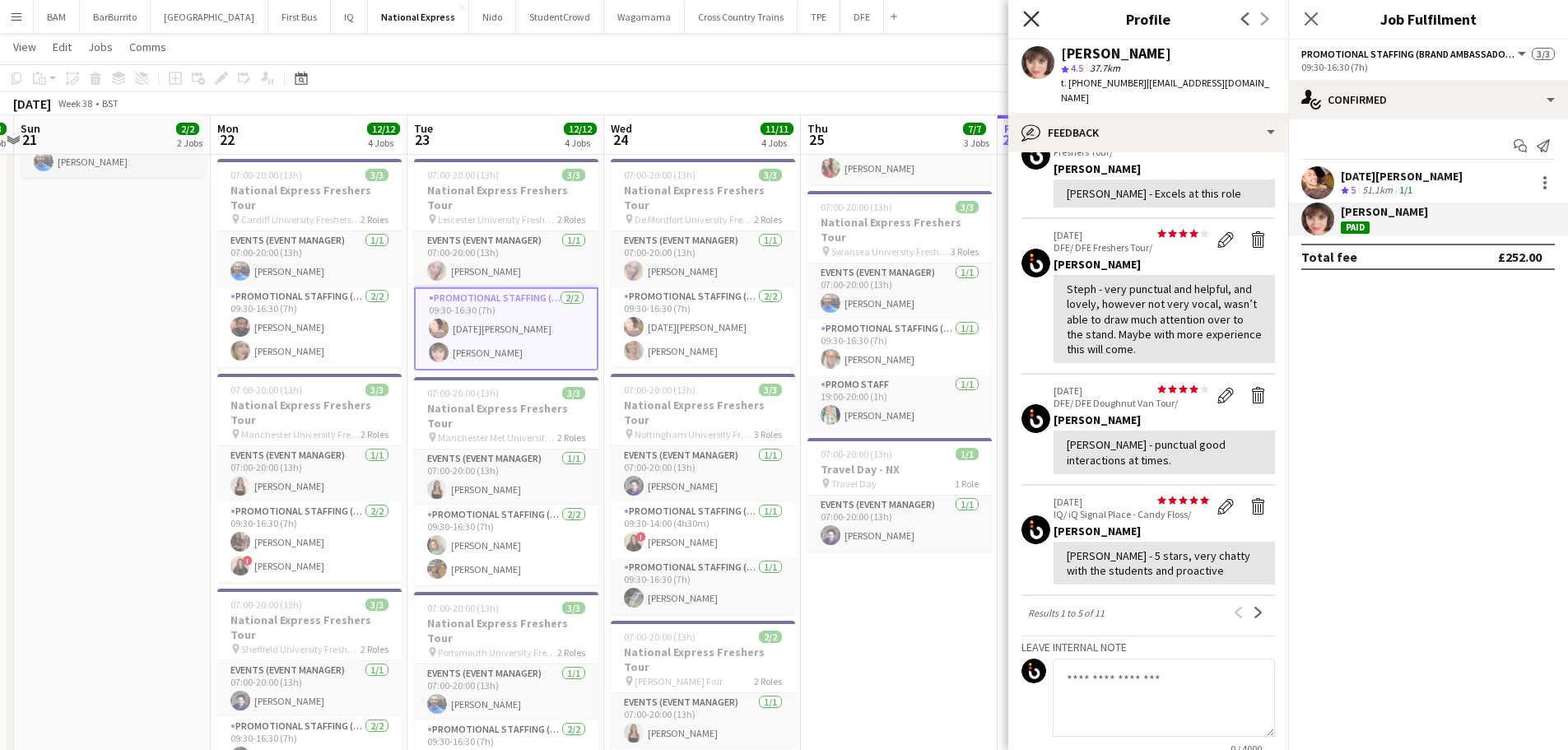
click at [1036, 21] on icon "Close pop-in" at bounding box center [1030, 19] width 16 height 16
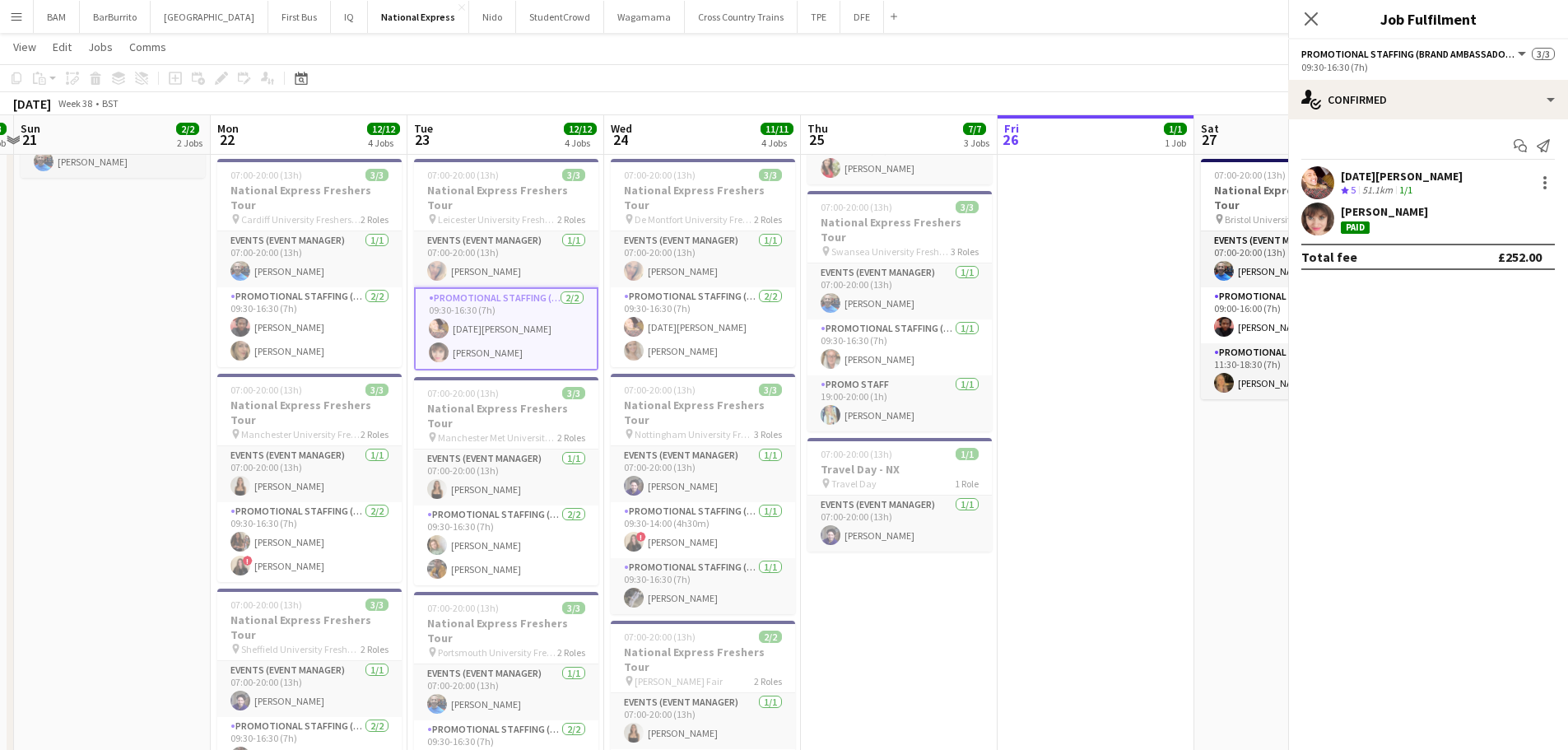
click at [882, 45] on app-page-menu "View Day view expanded Day view collapsed Month view Date picker Jump to [DATE]…" at bounding box center [784, 49] width 1568 height 32
